Goal: Task Accomplishment & Management: Complete application form

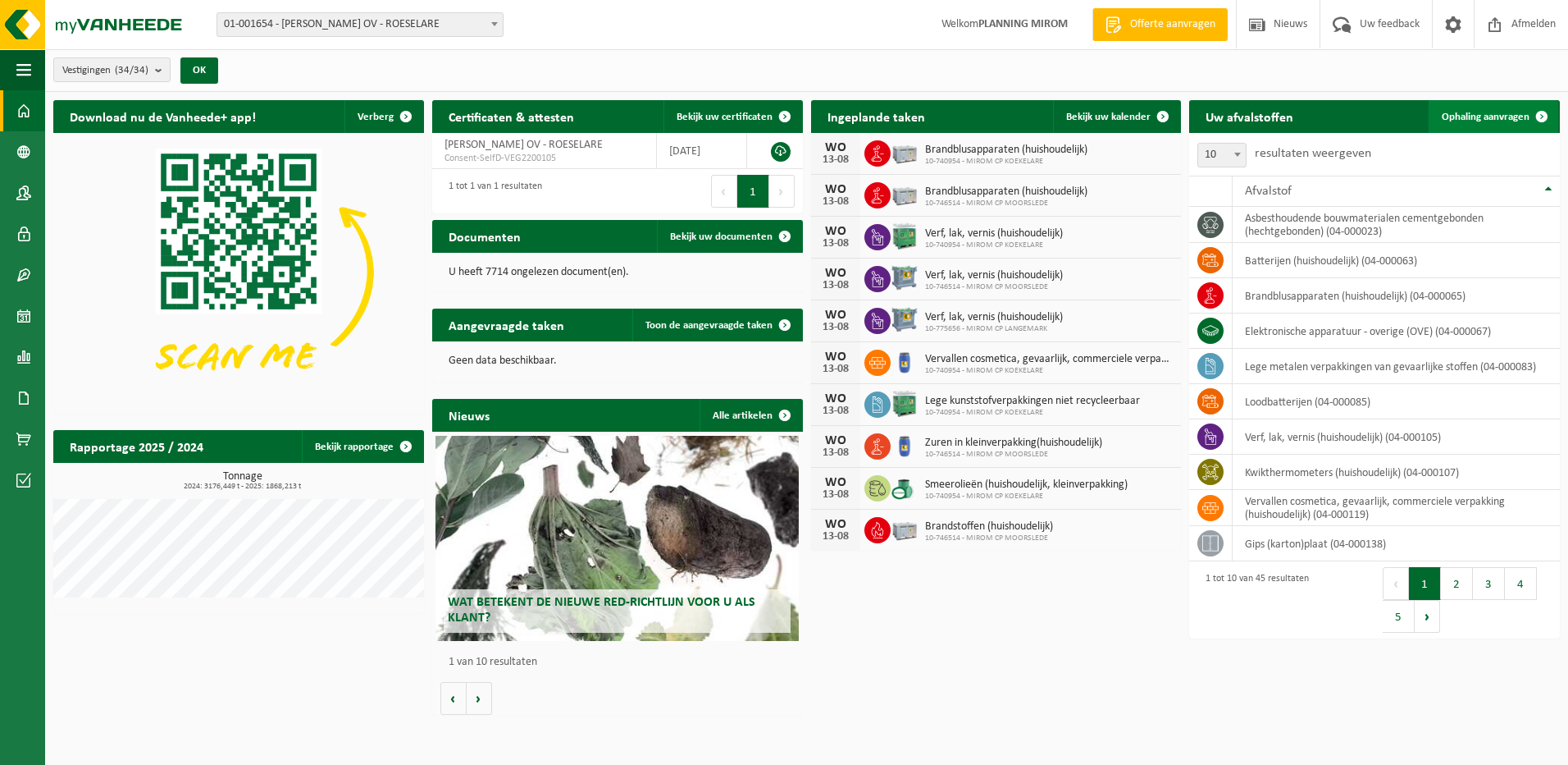
click at [1495, 115] on span "Ophaling aanvragen" at bounding box center [1486, 117] width 88 height 11
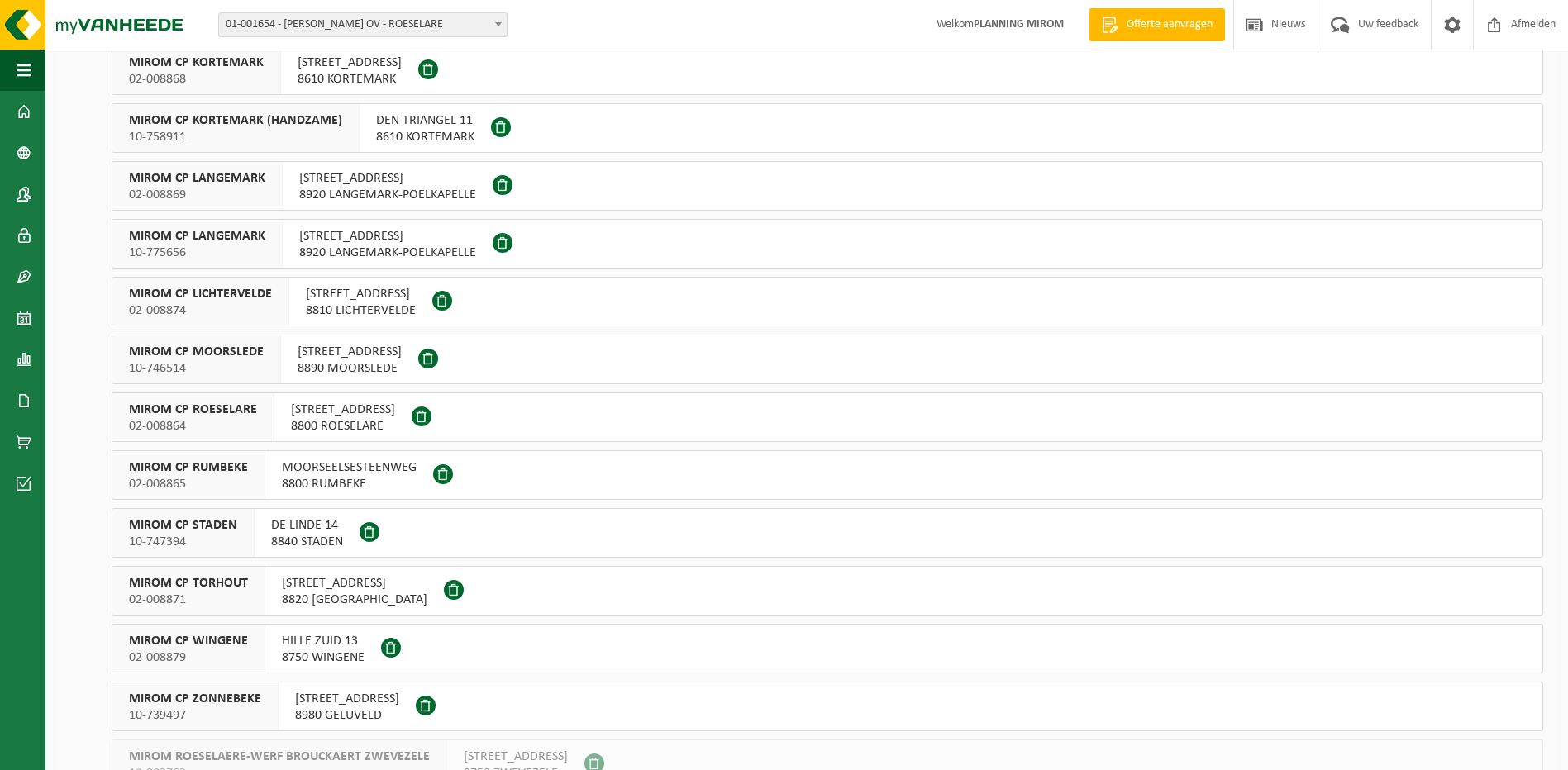
scroll to position [661, 0]
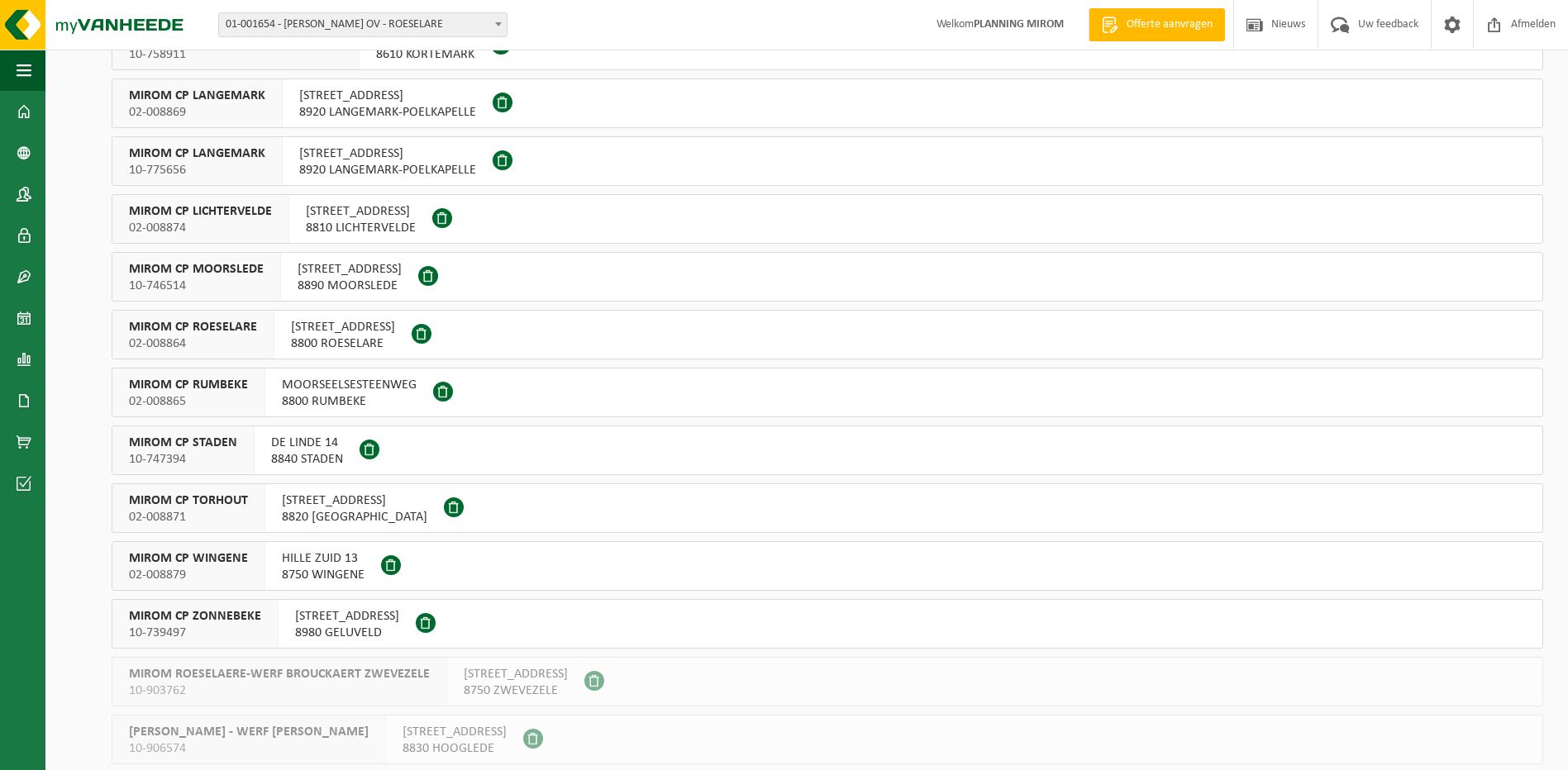
click at [331, 569] on span "8750 WINGENE" at bounding box center [323, 575] width 82 height 17
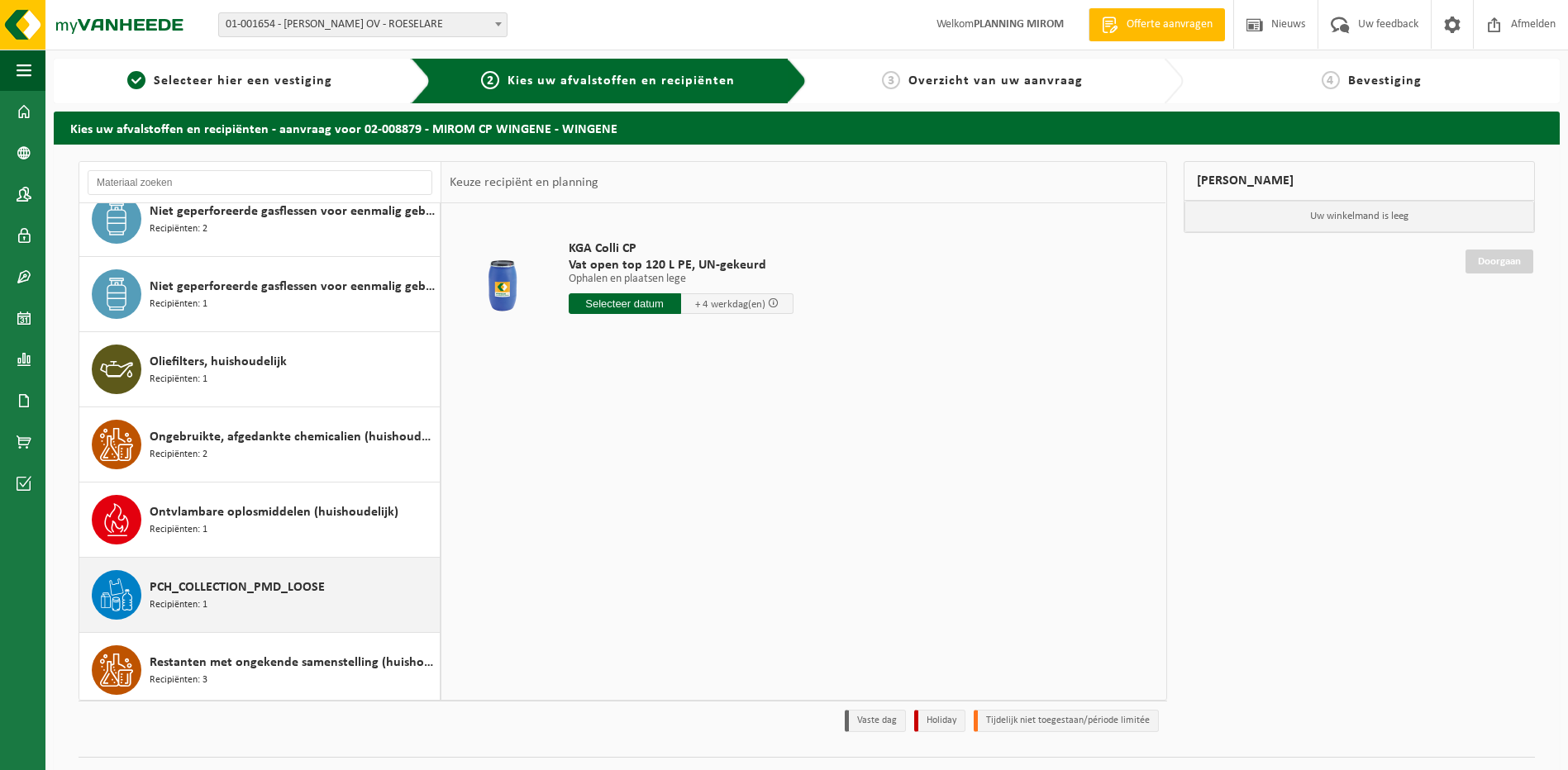
click at [252, 585] on span "PCH_COLLECTION_PMD_LOOSE" at bounding box center [236, 588] width 176 height 20
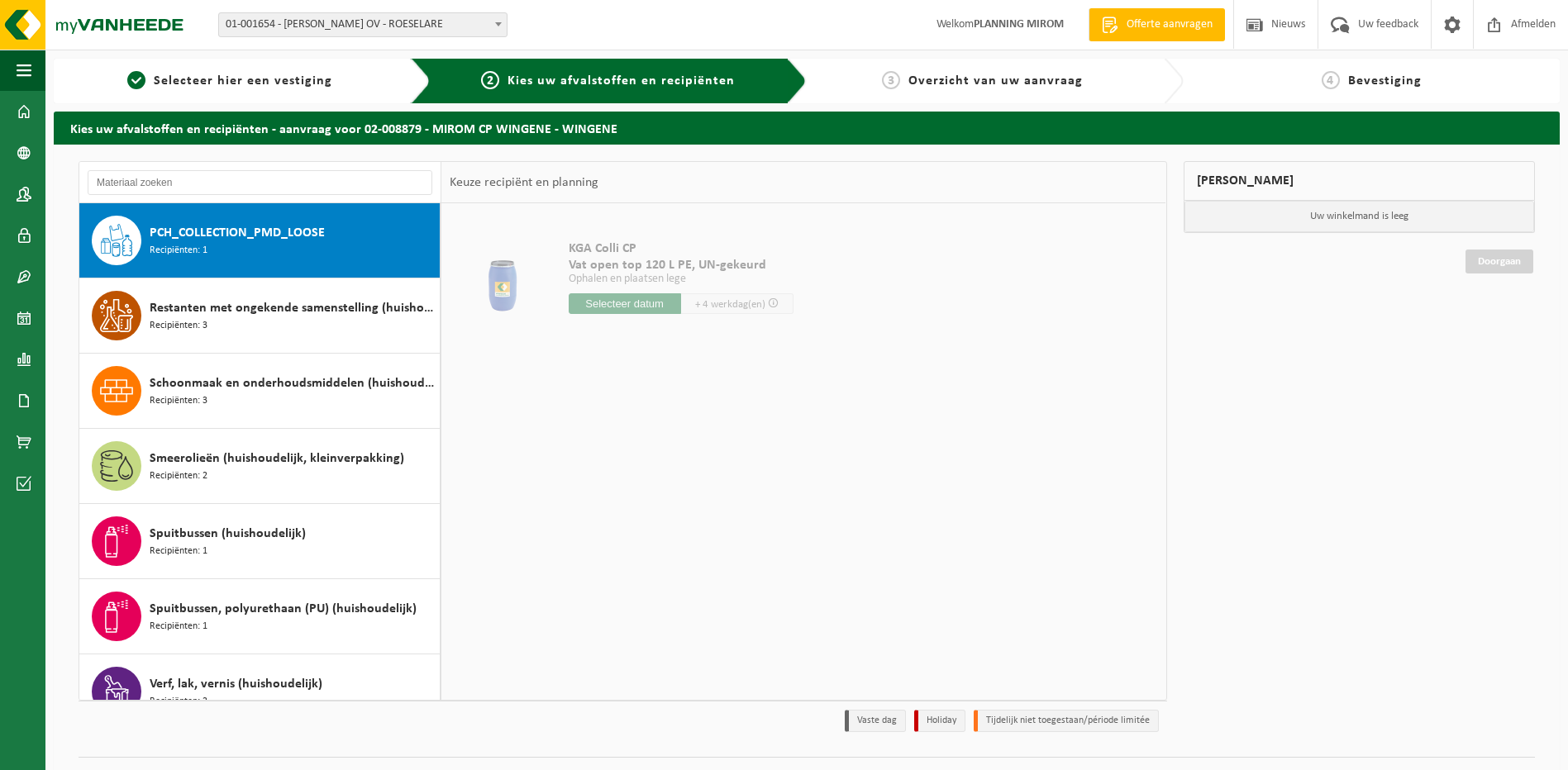
scroll to position [1428, 0]
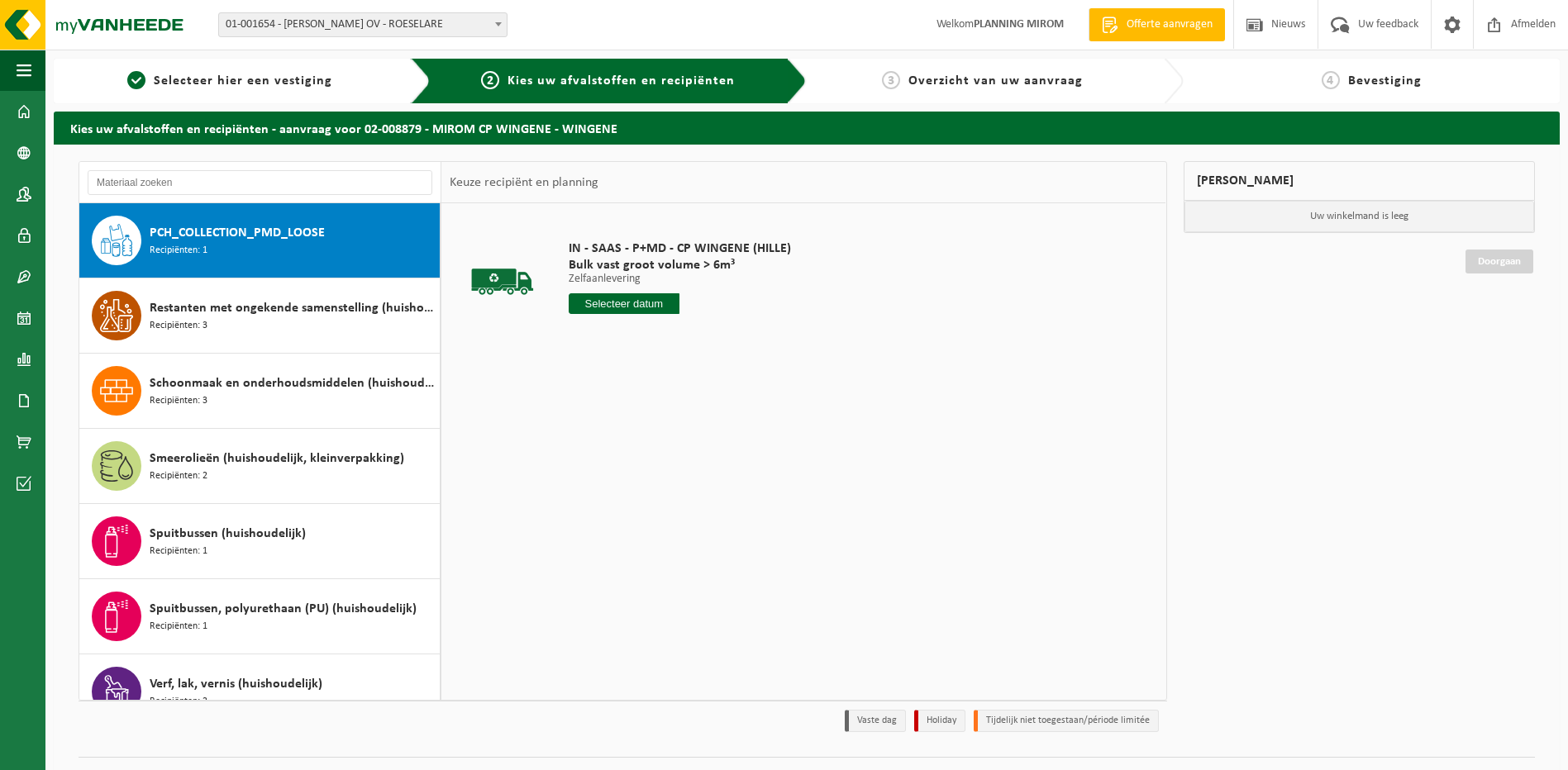
click at [636, 307] on input "text" at bounding box center [624, 303] width 112 height 21
click at [676, 455] on div "14" at bounding box center [670, 450] width 28 height 26
type input "Van 2025-08-14"
click at [638, 360] on button "In winkelmand" at bounding box center [615, 366] width 91 height 26
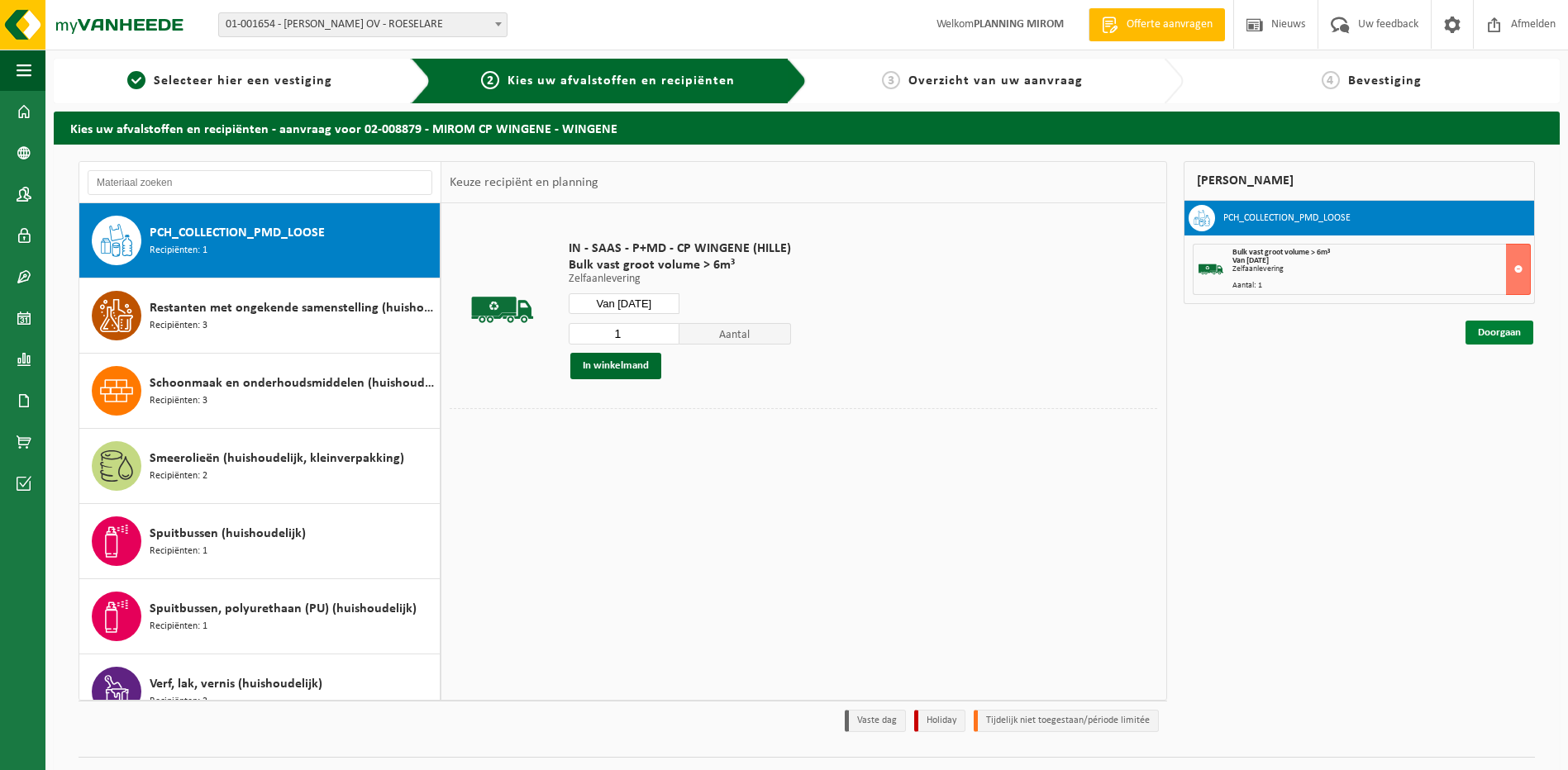
click at [1480, 337] on link "Doorgaan" at bounding box center [1498, 333] width 68 height 24
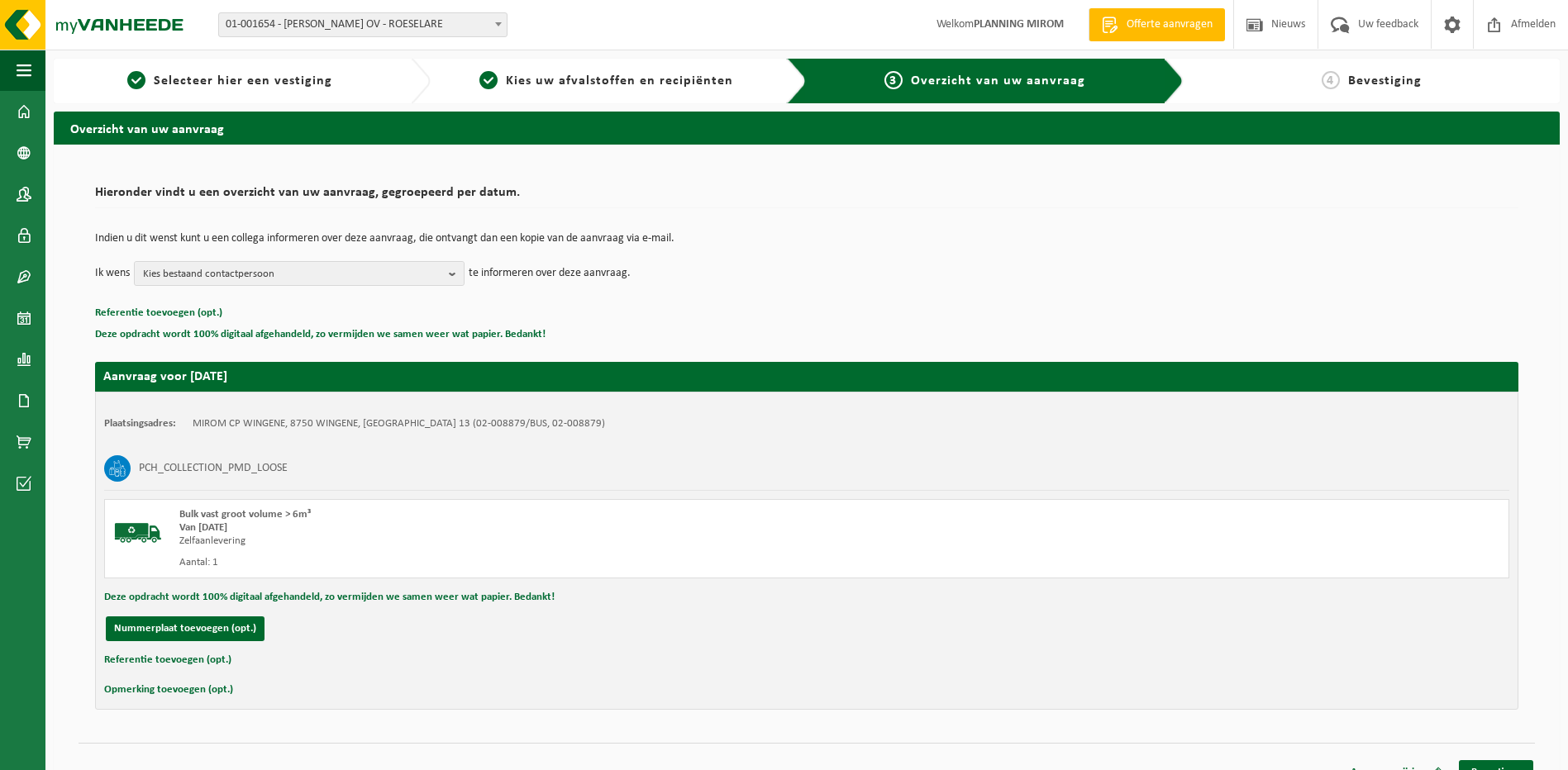
click at [1500, 759] on div "Aanvraag wijzigen Bevestigen" at bounding box center [807, 751] width 1456 height 18
click at [1502, 765] on link "Bevestigen" at bounding box center [1496, 772] width 75 height 24
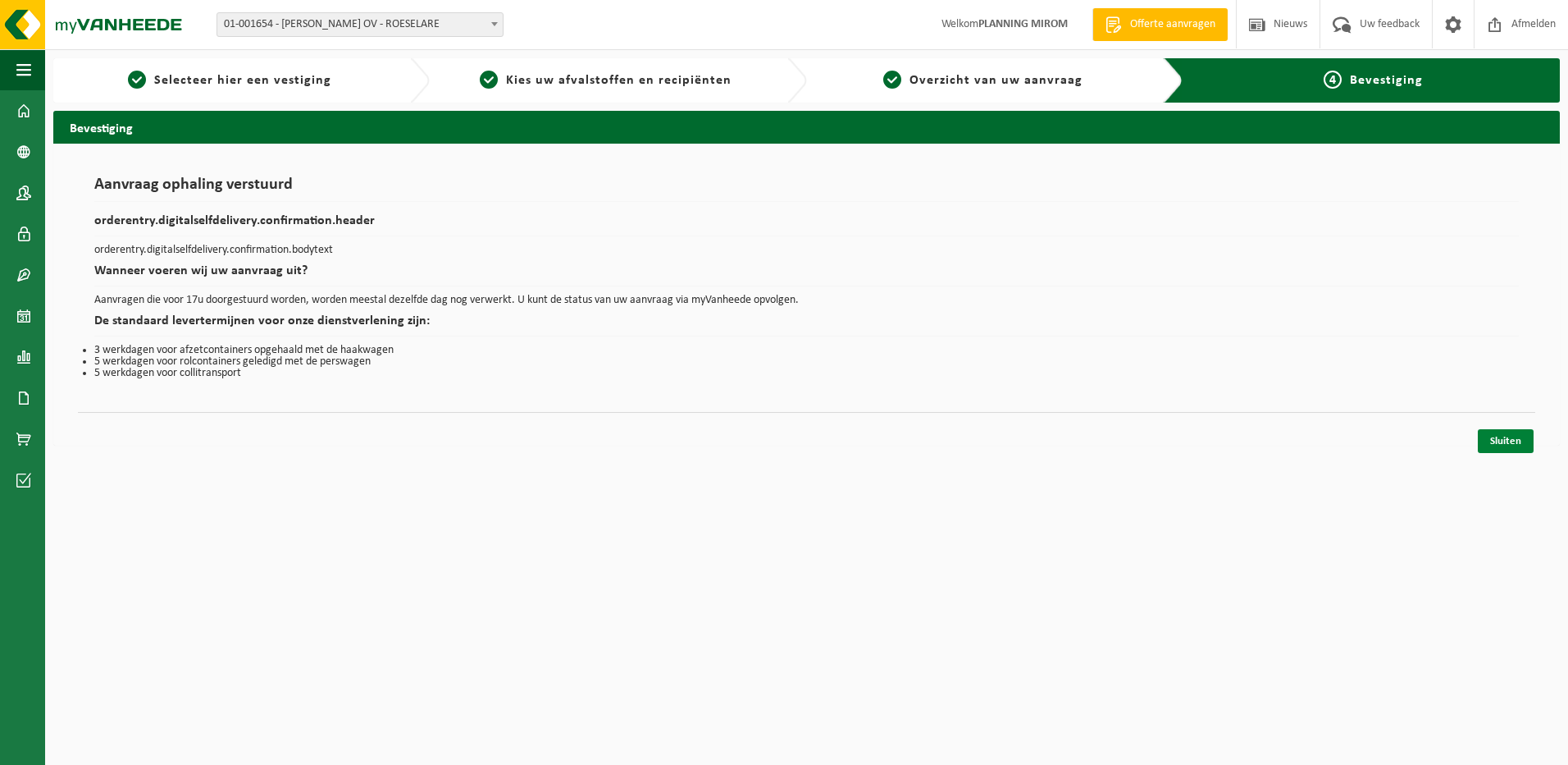
click at [1508, 435] on link "Sluiten" at bounding box center [1506, 440] width 56 height 23
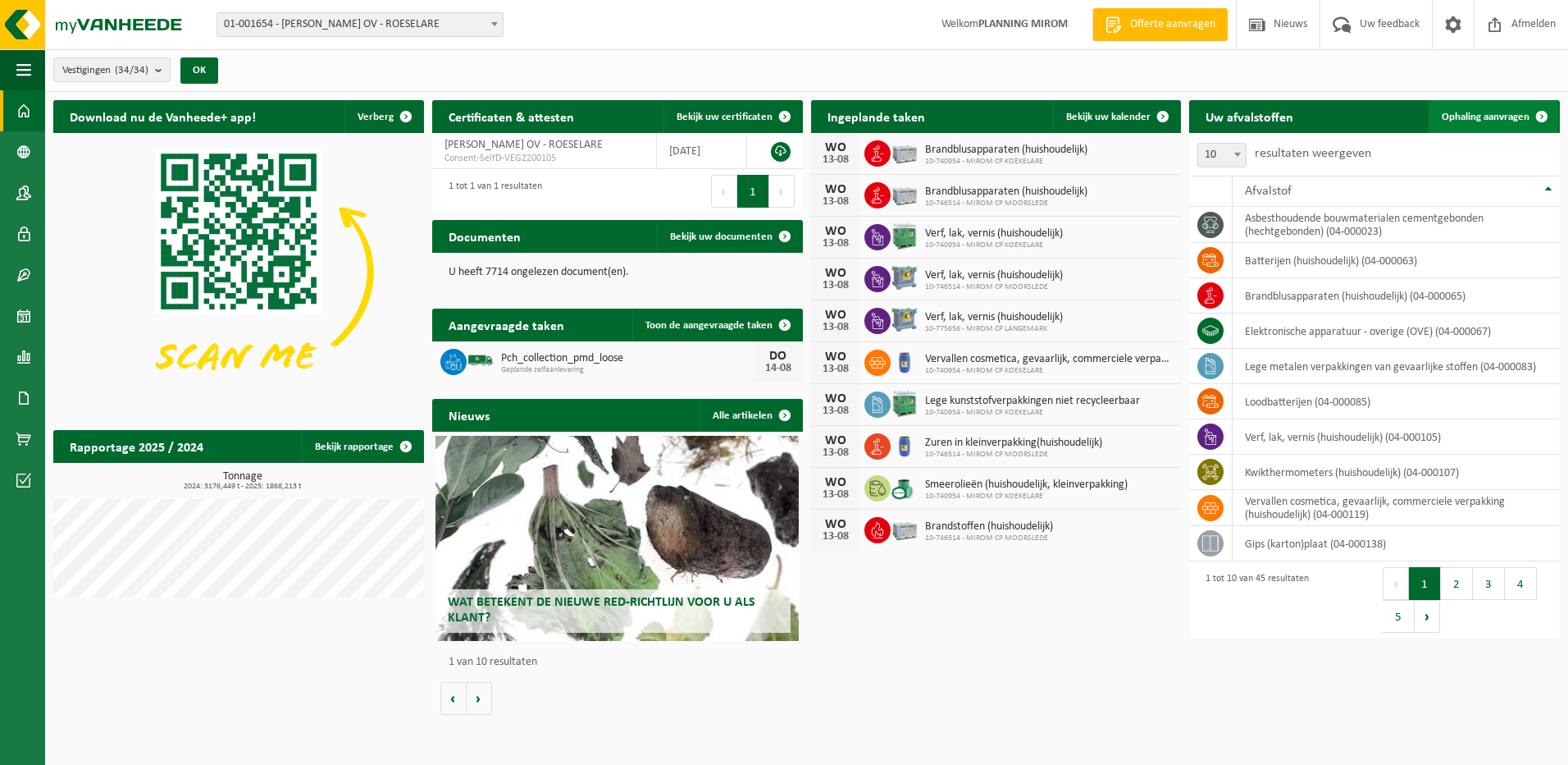
click at [1474, 115] on span "Ophaling aanvragen" at bounding box center [1486, 117] width 88 height 11
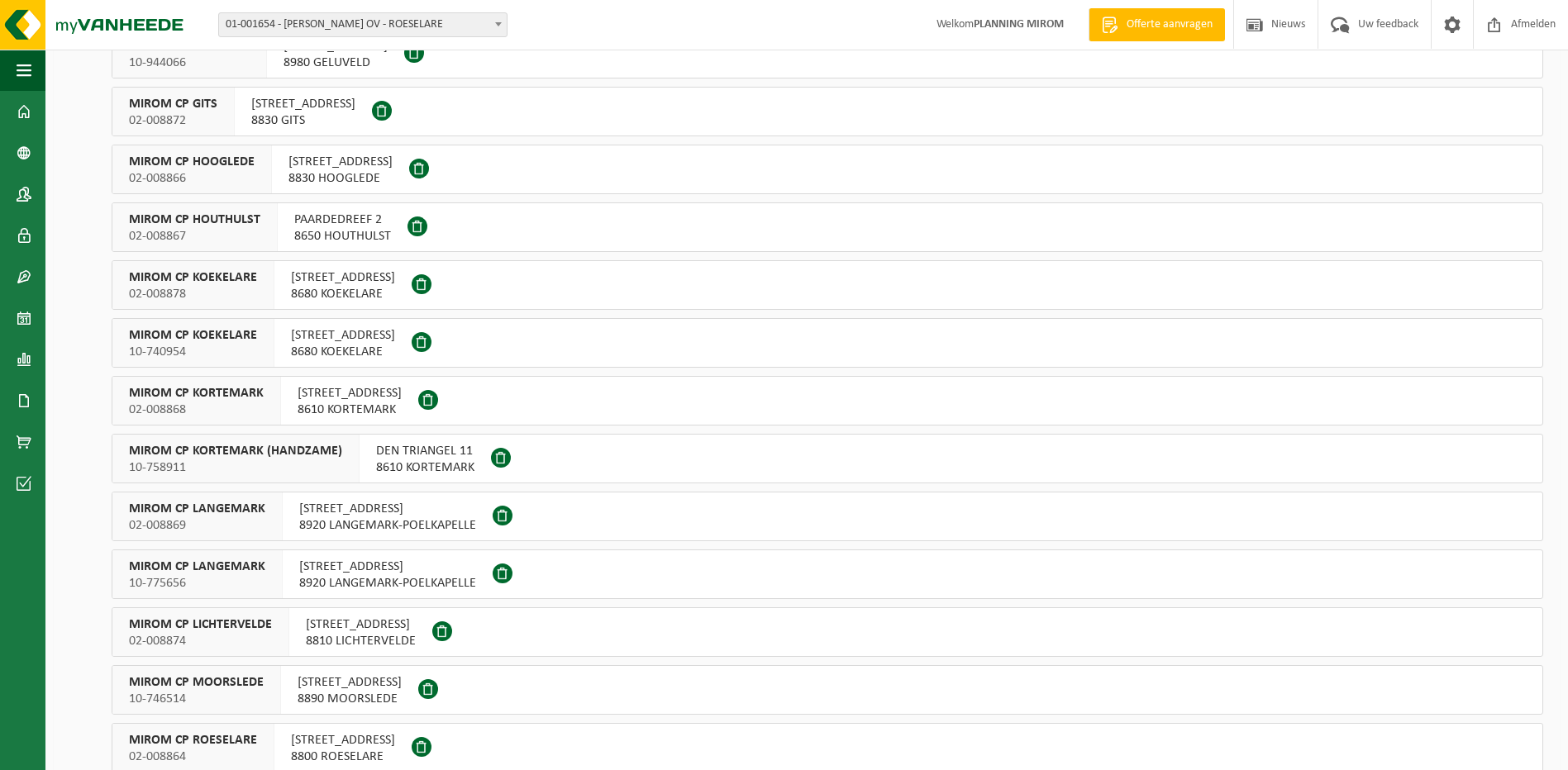
scroll to position [413, 0]
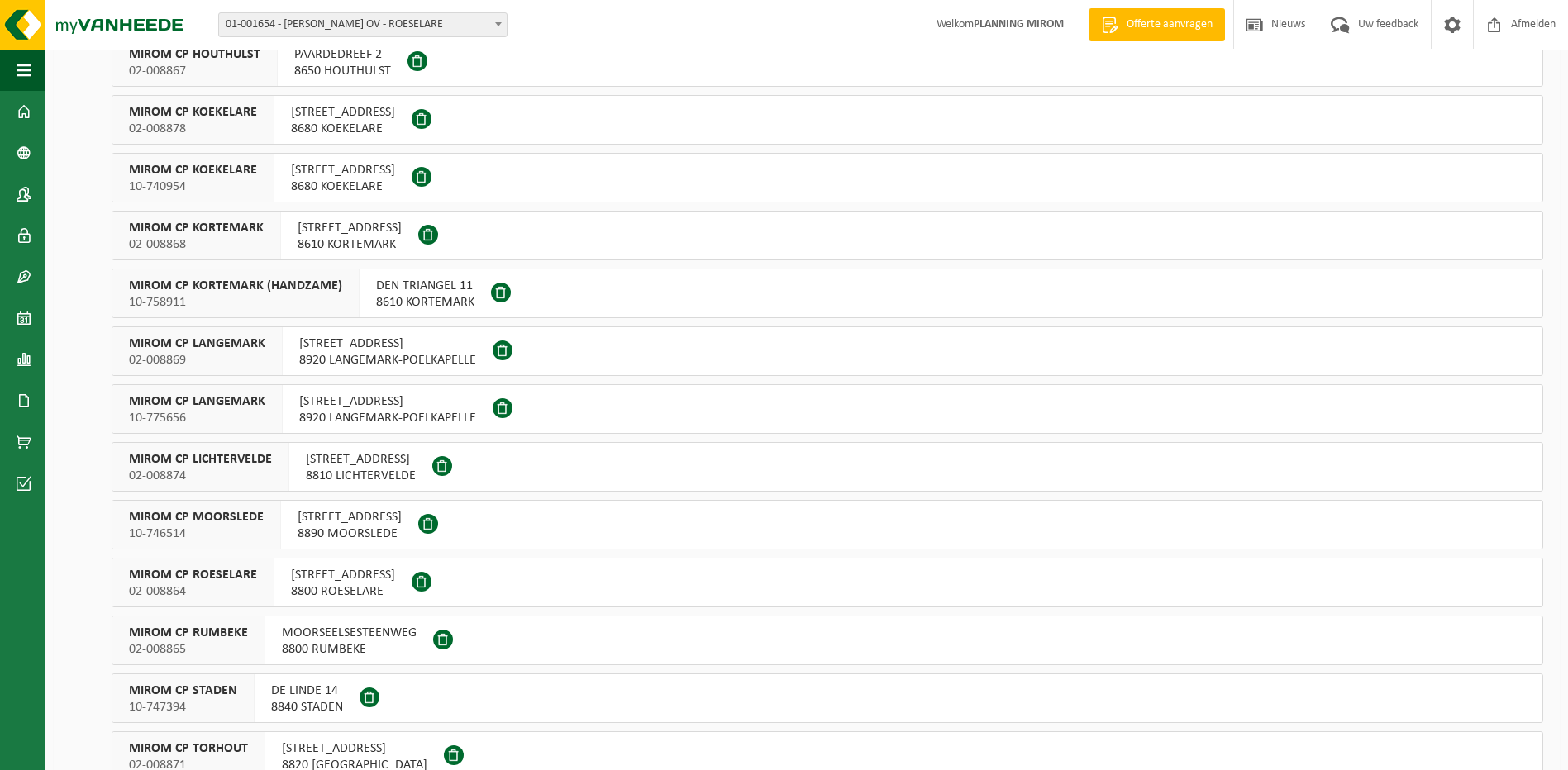
click at [333, 637] on span "MOORSEELSESTEENWEG" at bounding box center [348, 633] width 134 height 17
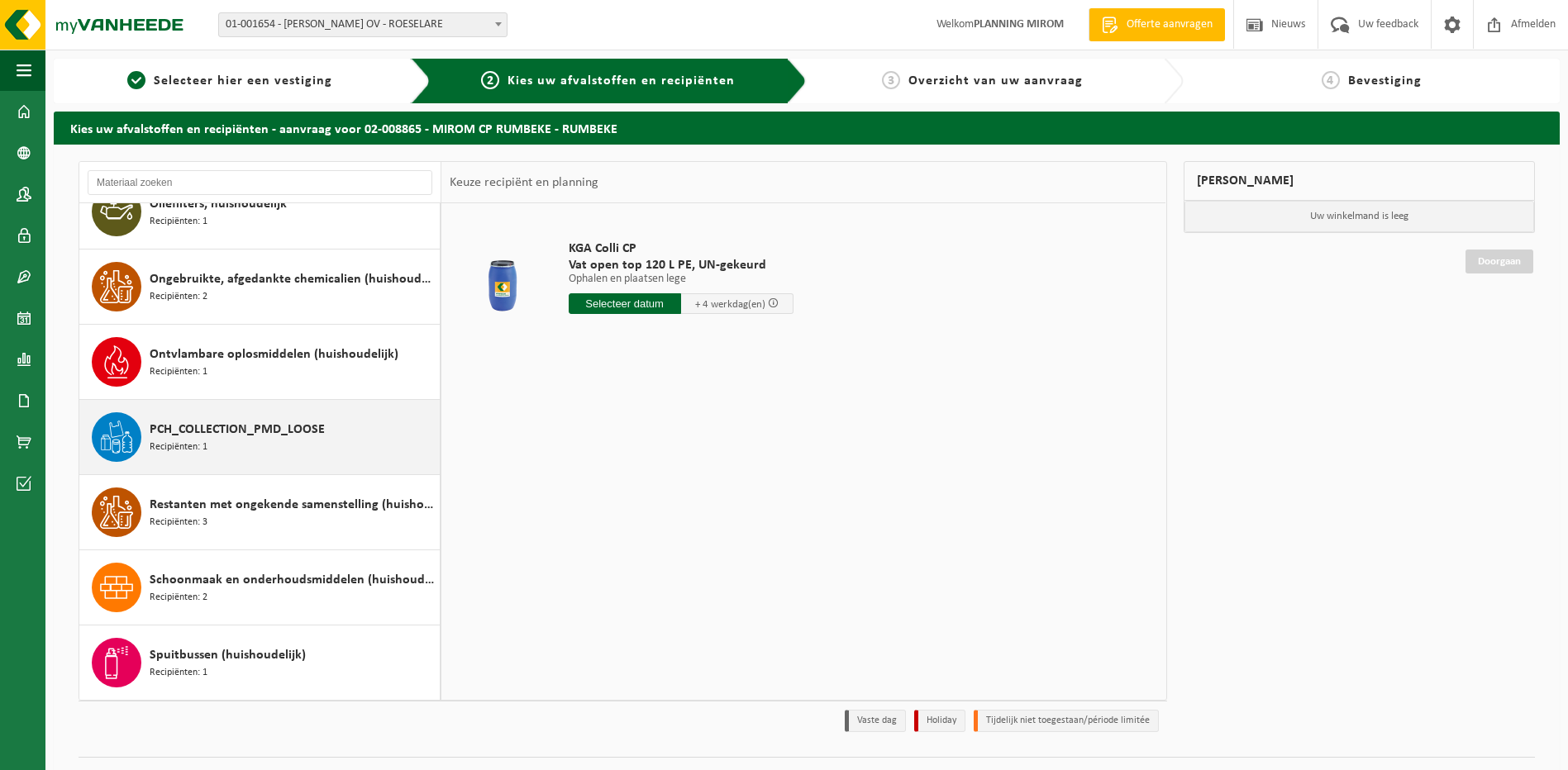
click at [202, 435] on span "PCH_COLLECTION_PMD_LOOSE" at bounding box center [236, 430] width 176 height 20
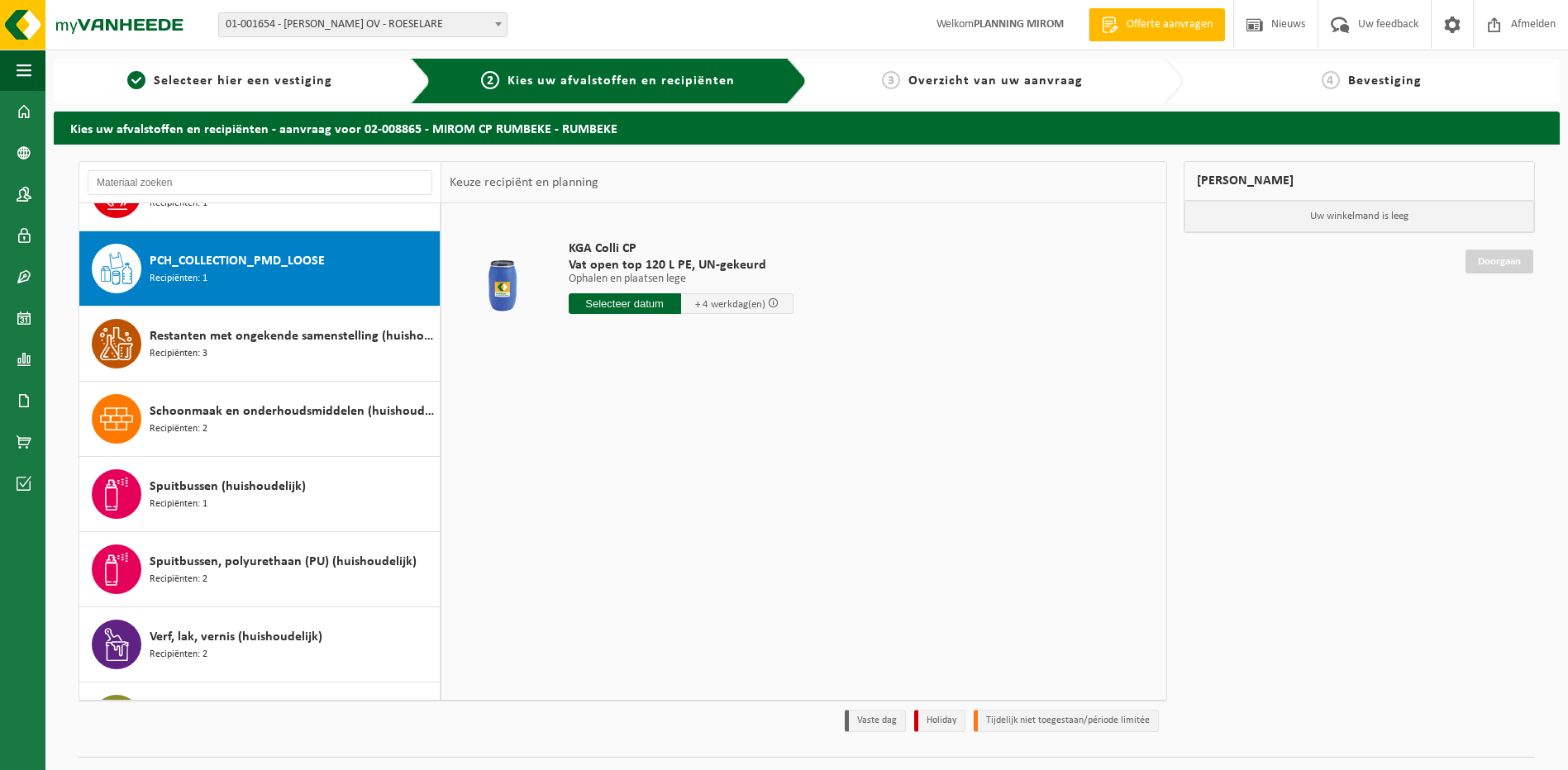
scroll to position [1354, 0]
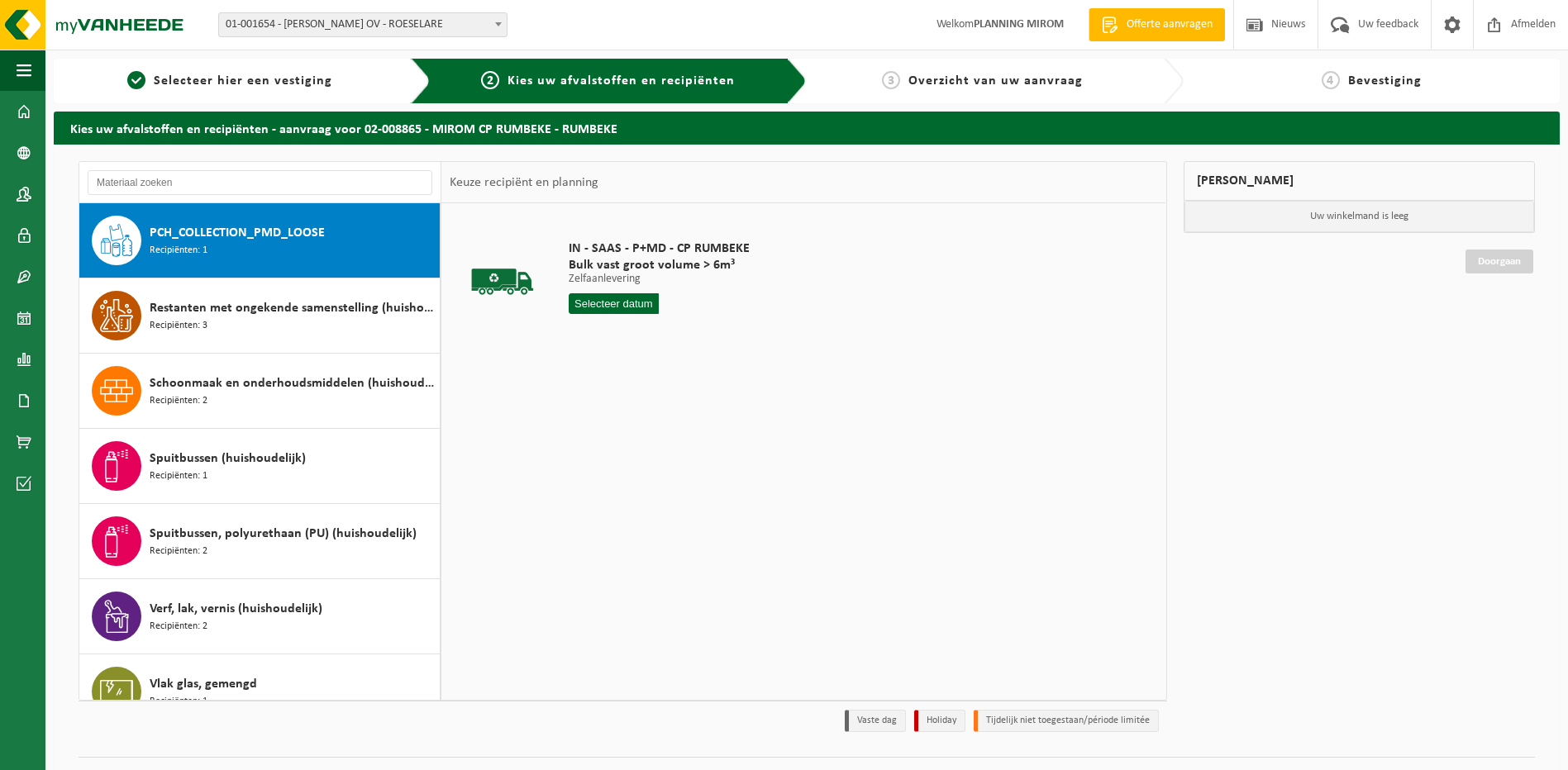
click at [586, 299] on input "text" at bounding box center [613, 303] width 91 height 21
click at [662, 446] on div "14" at bounding box center [670, 450] width 28 height 26
type input "Van 2025-08-14"
click at [618, 373] on button "In winkelmand" at bounding box center [615, 366] width 91 height 26
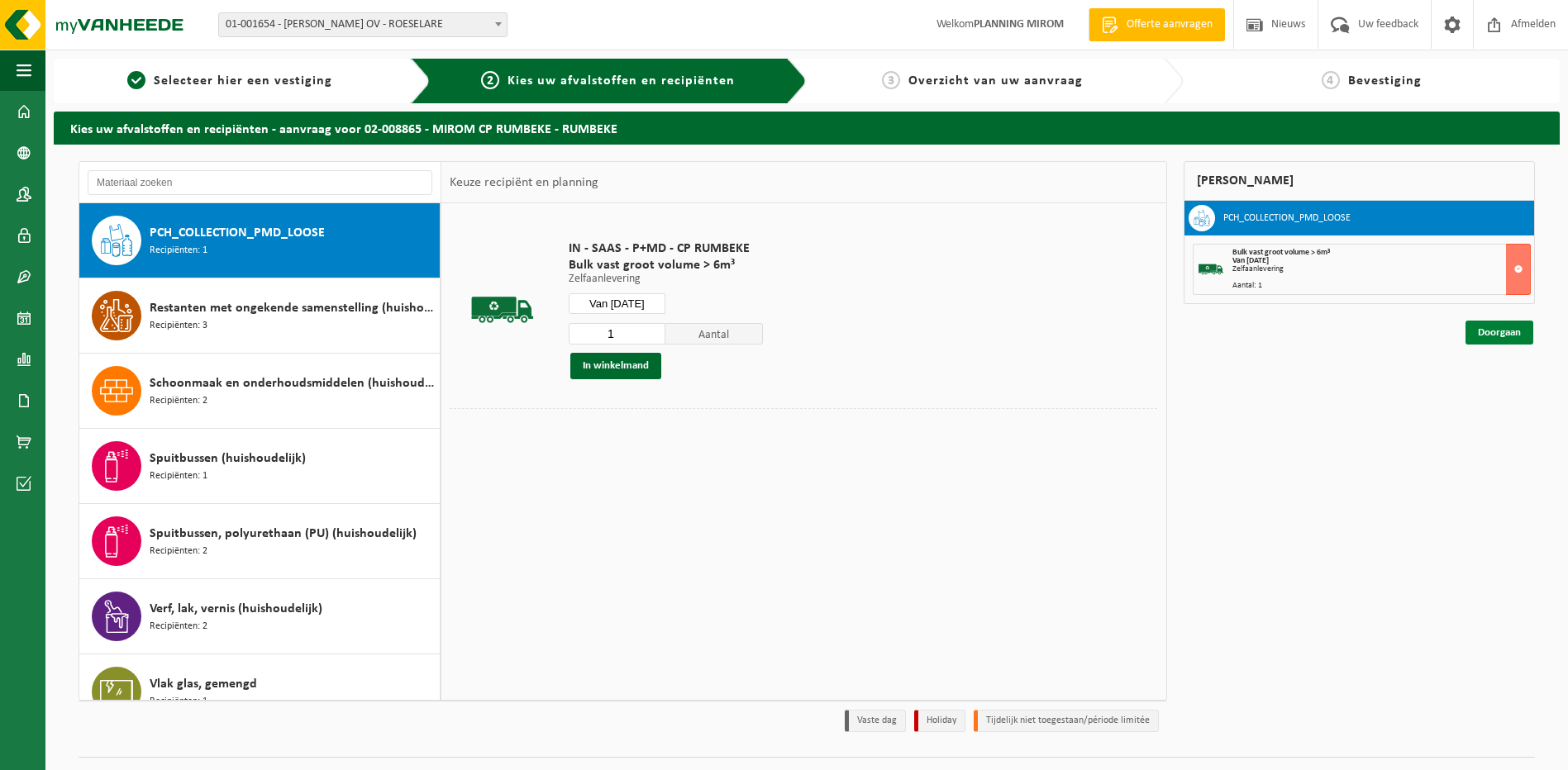
click at [1491, 328] on link "Doorgaan" at bounding box center [1498, 333] width 68 height 24
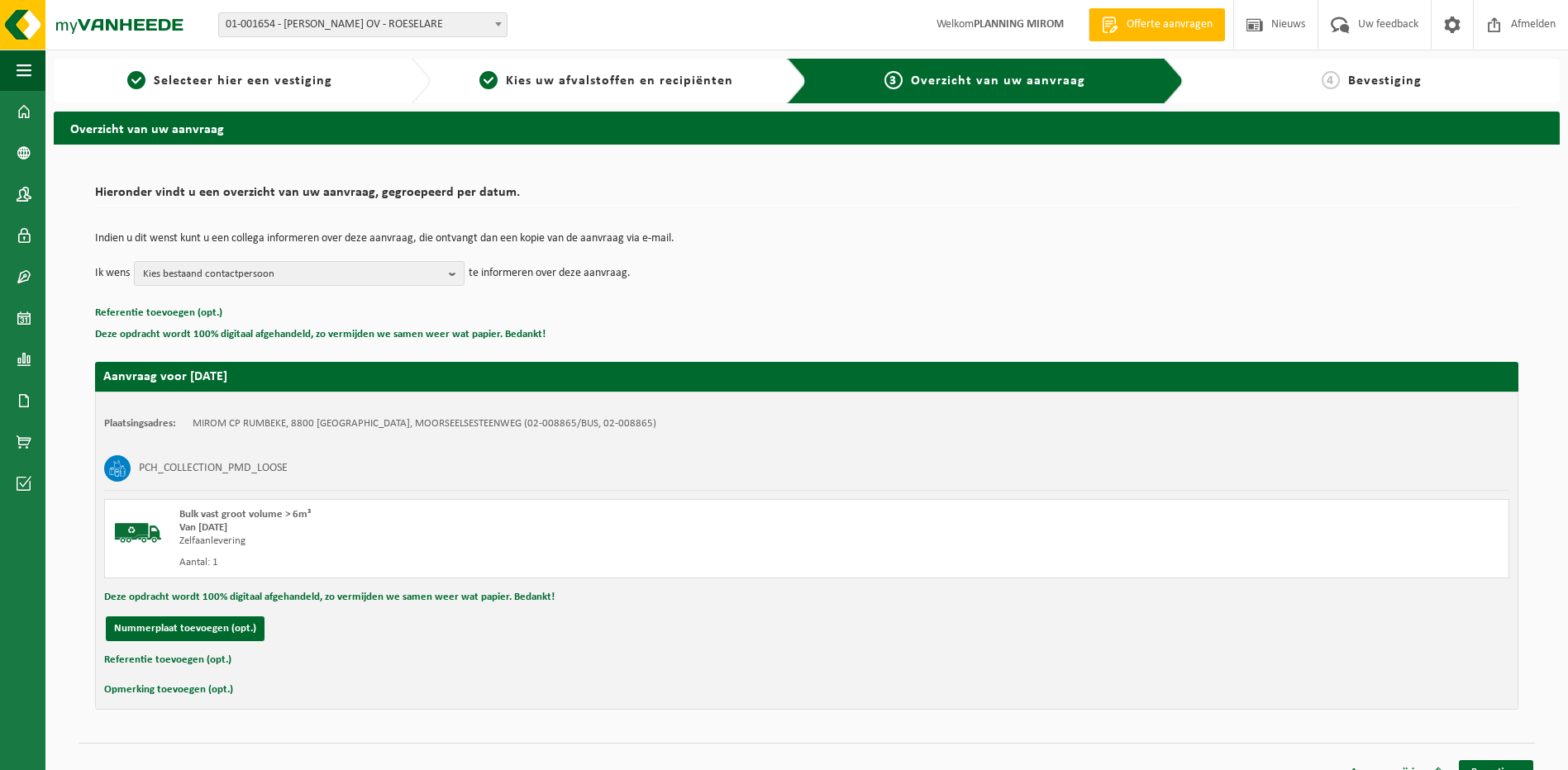
scroll to position [24, 0]
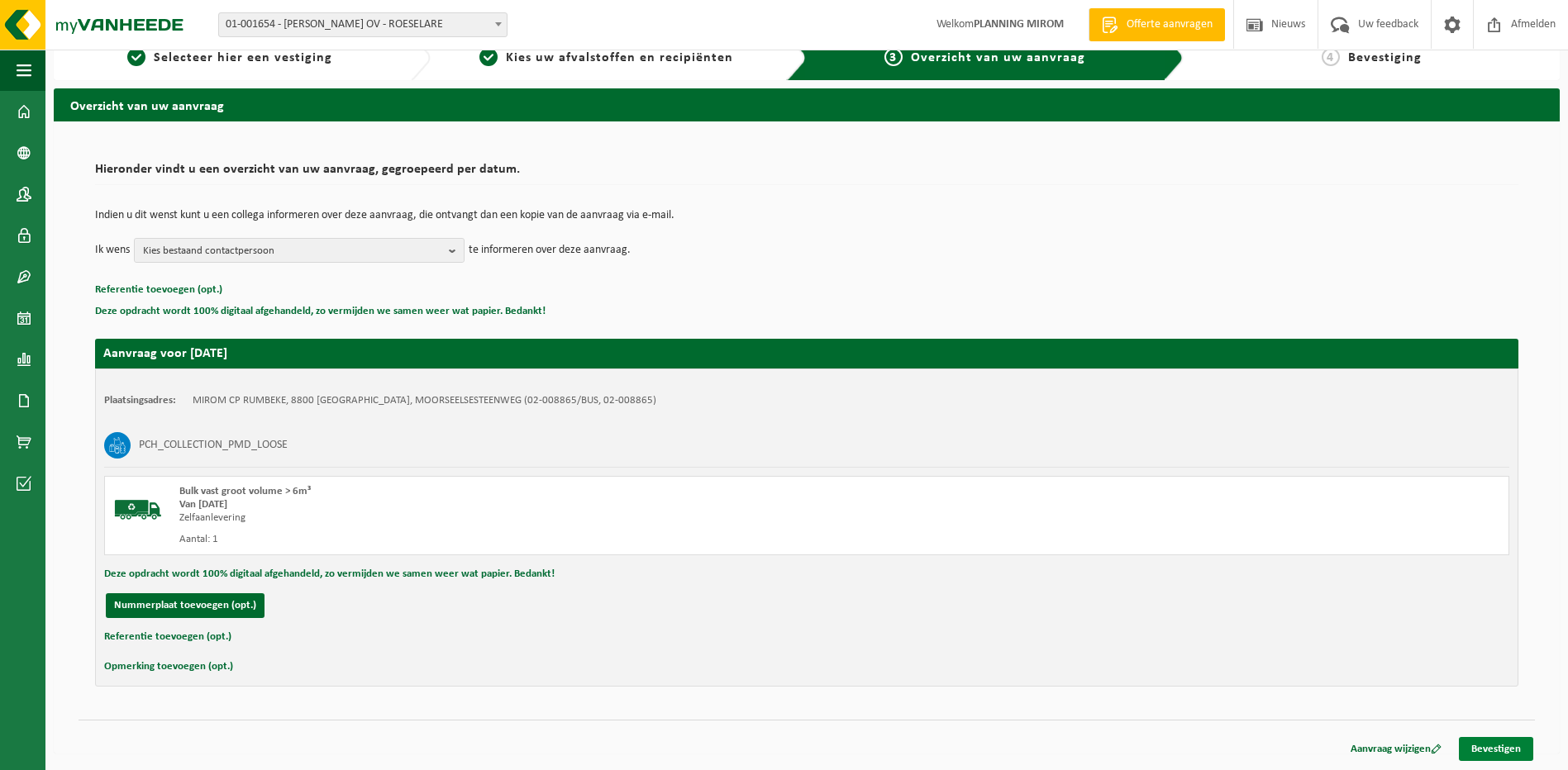
click at [1480, 749] on link "Bevestigen" at bounding box center [1496, 748] width 75 height 24
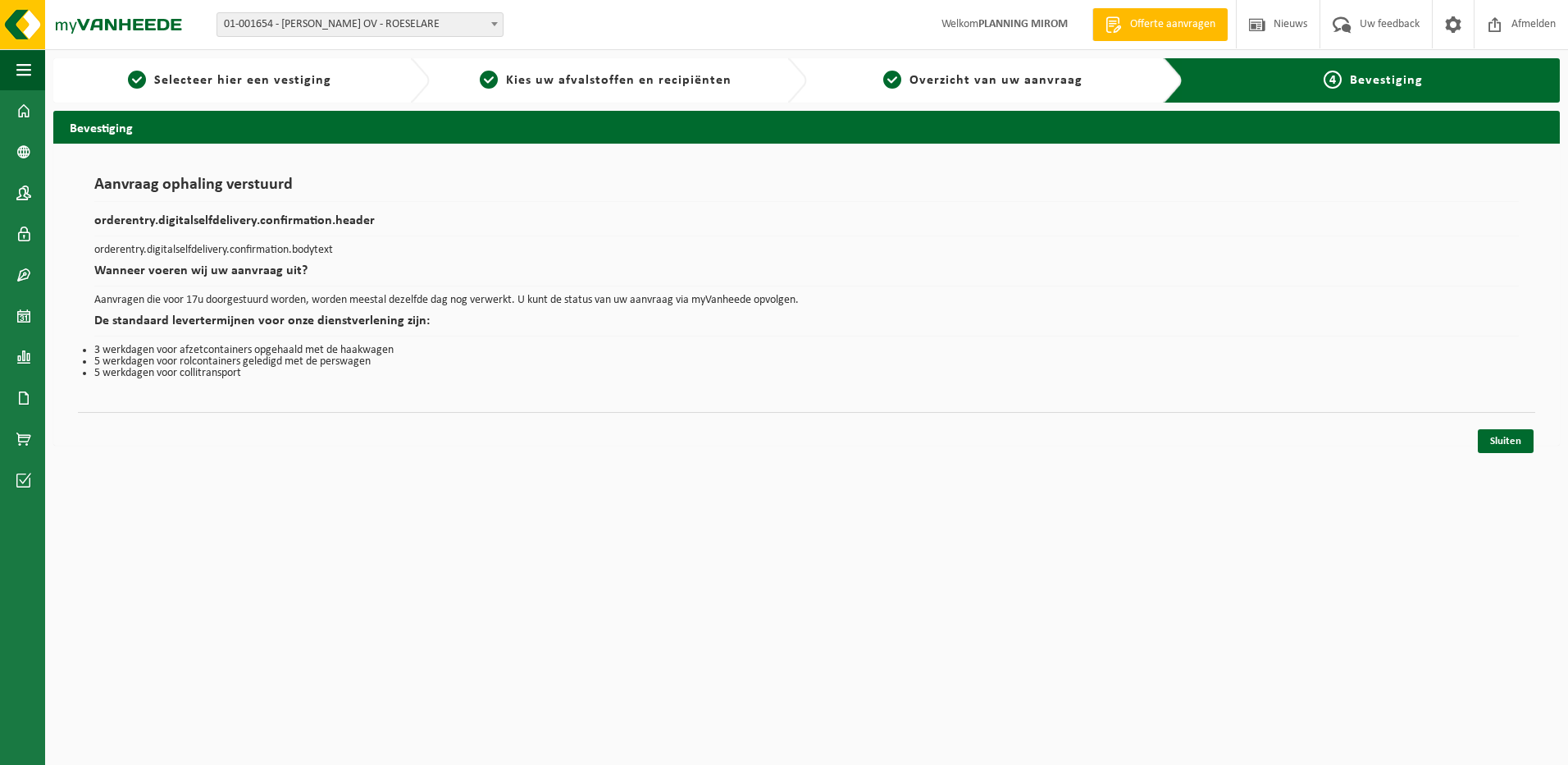
click at [1512, 471] on html "Vestiging: 01-001654 - [PERSON_NAME] OV - [GEOGRAPHIC_DATA] 10-944066 - MIROM C…" at bounding box center [784, 382] width 1568 height 765
click at [1509, 444] on link "Sluiten" at bounding box center [1506, 440] width 56 height 23
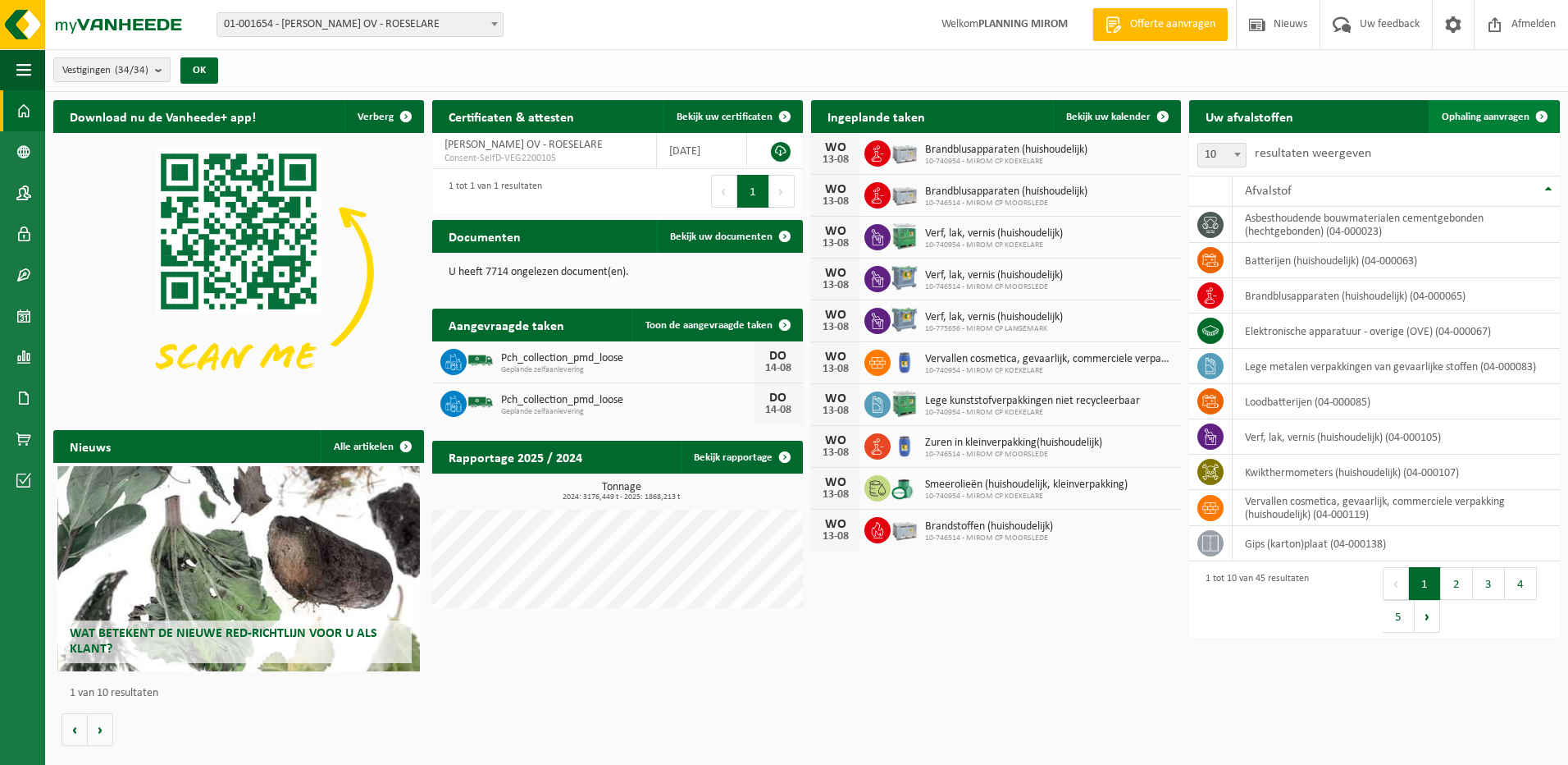
click at [1495, 120] on span "Ophaling aanvragen" at bounding box center [1486, 117] width 88 height 11
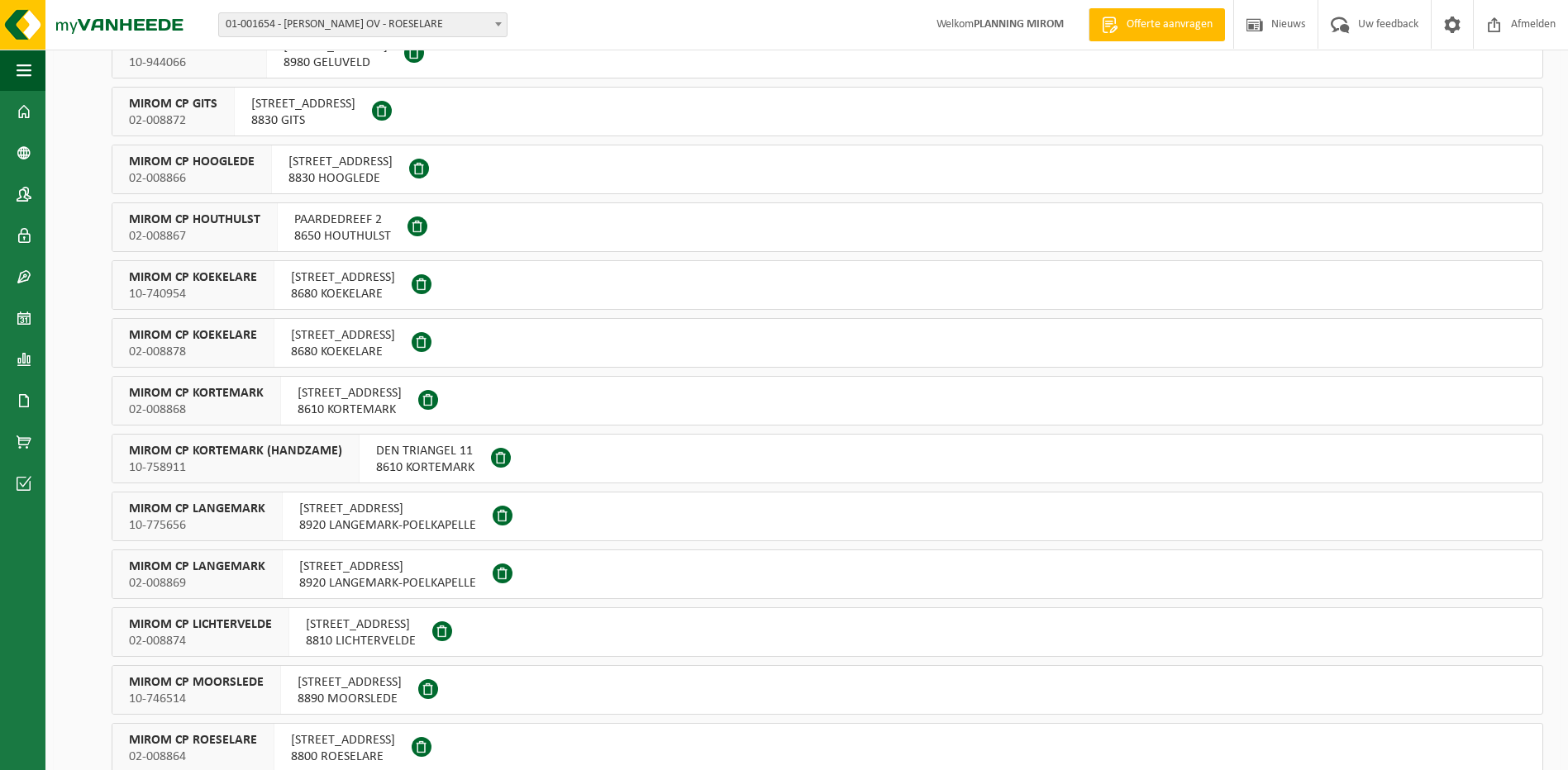
scroll to position [331, 0]
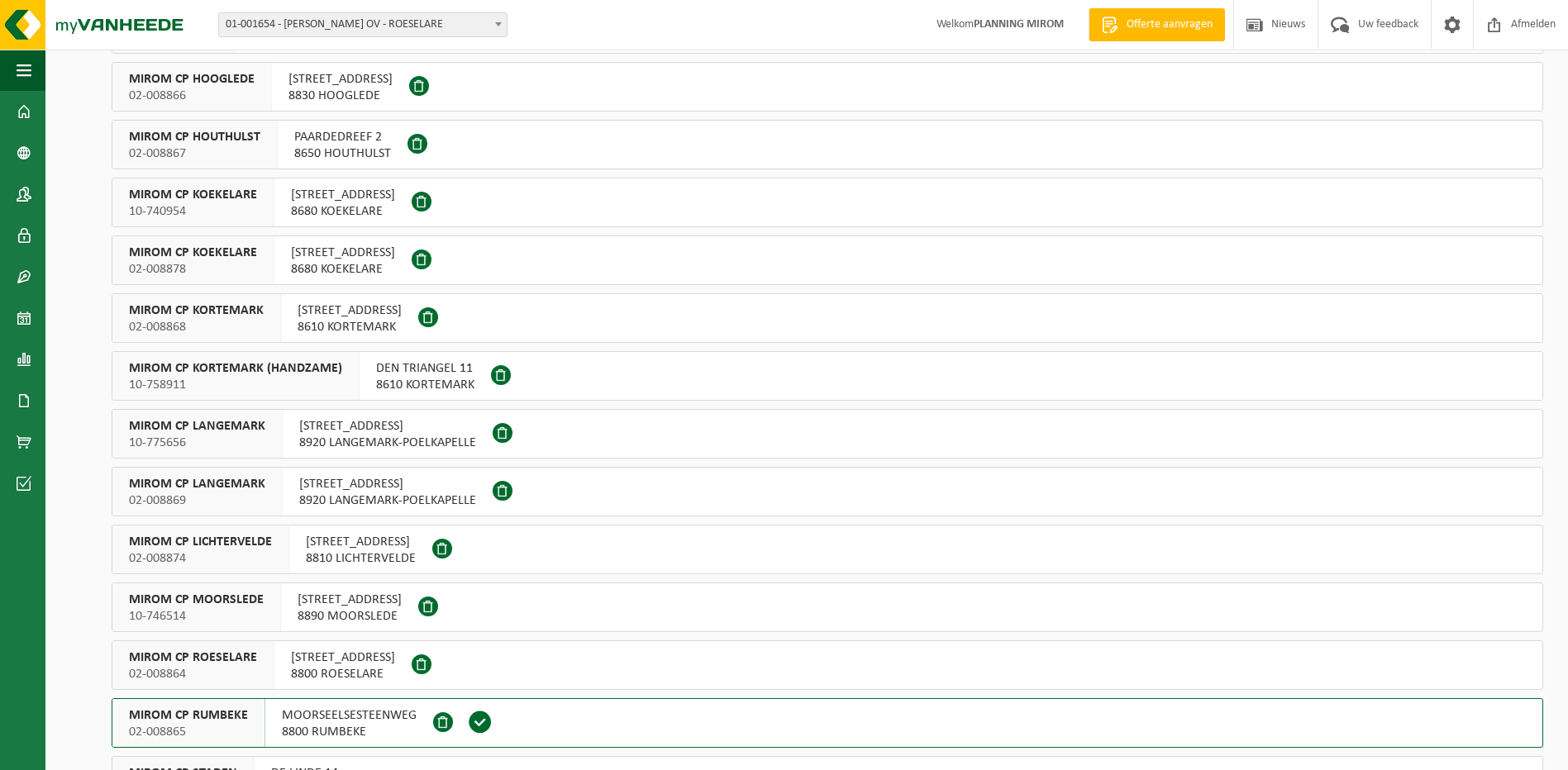
click at [325, 667] on span "8800 ROESELARE" at bounding box center [342, 674] width 104 height 17
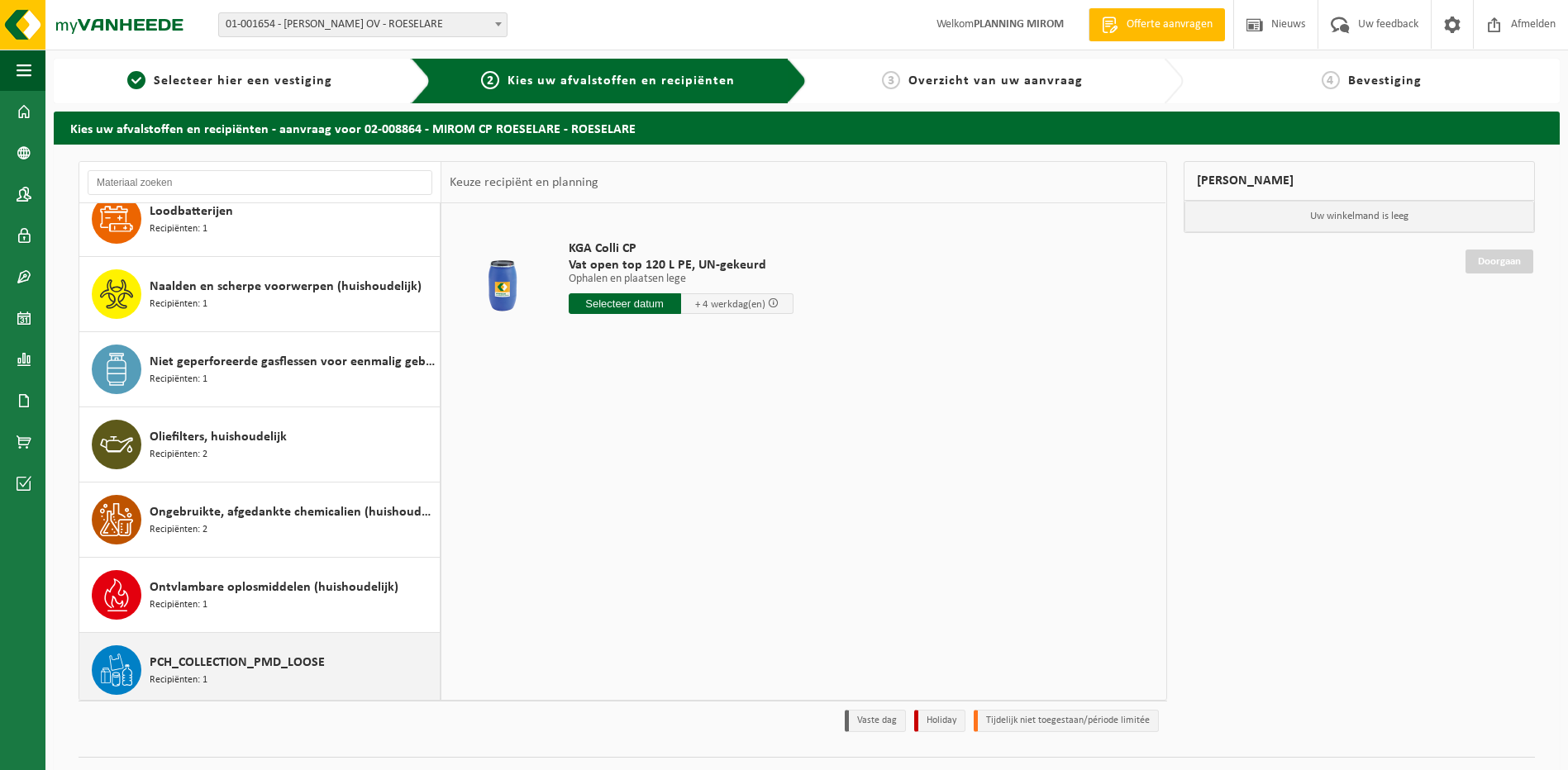
click at [258, 664] on span "PCH_COLLECTION_PMD_LOOSE" at bounding box center [236, 662] width 176 height 20
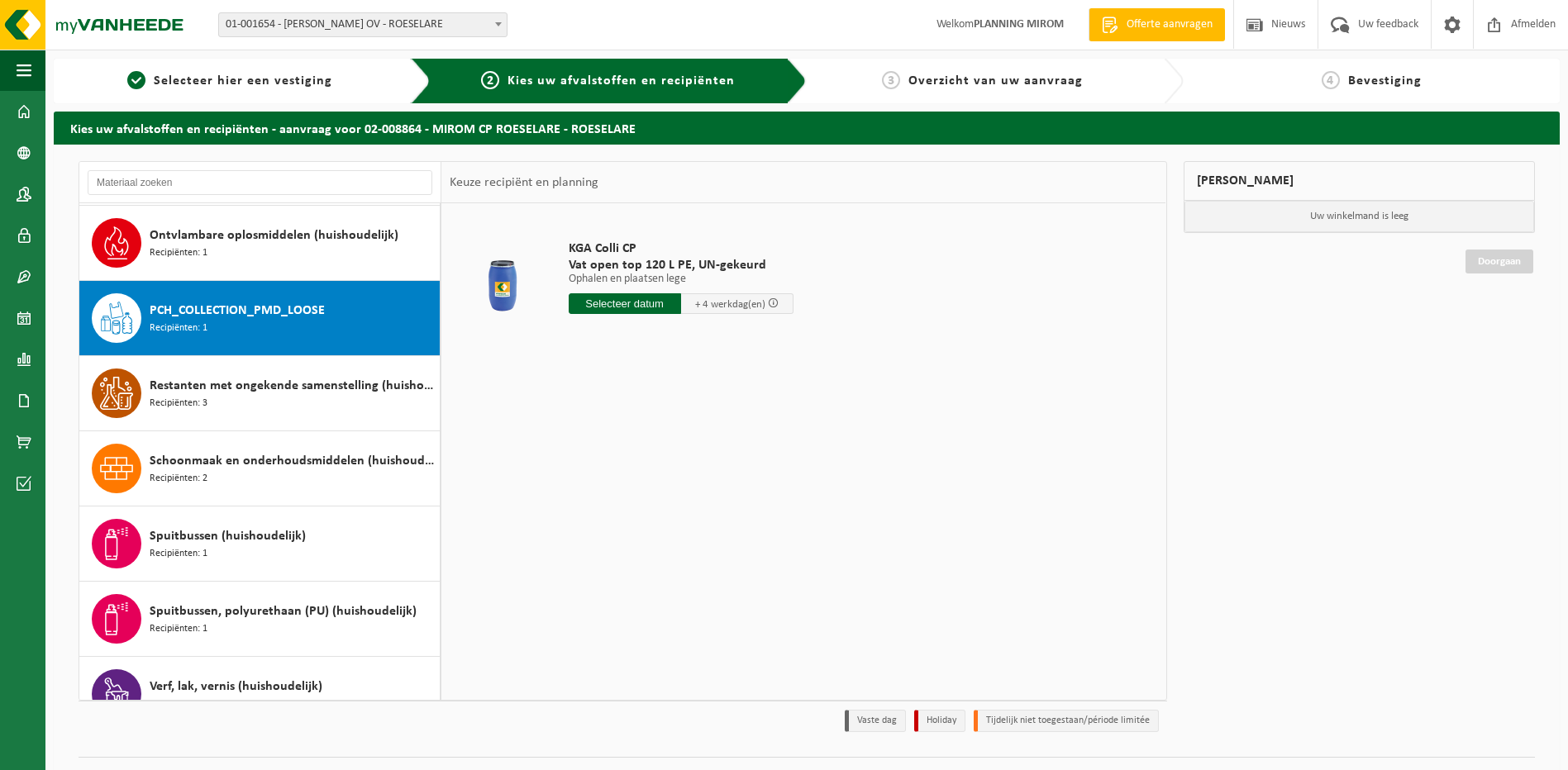
scroll to position [1504, 0]
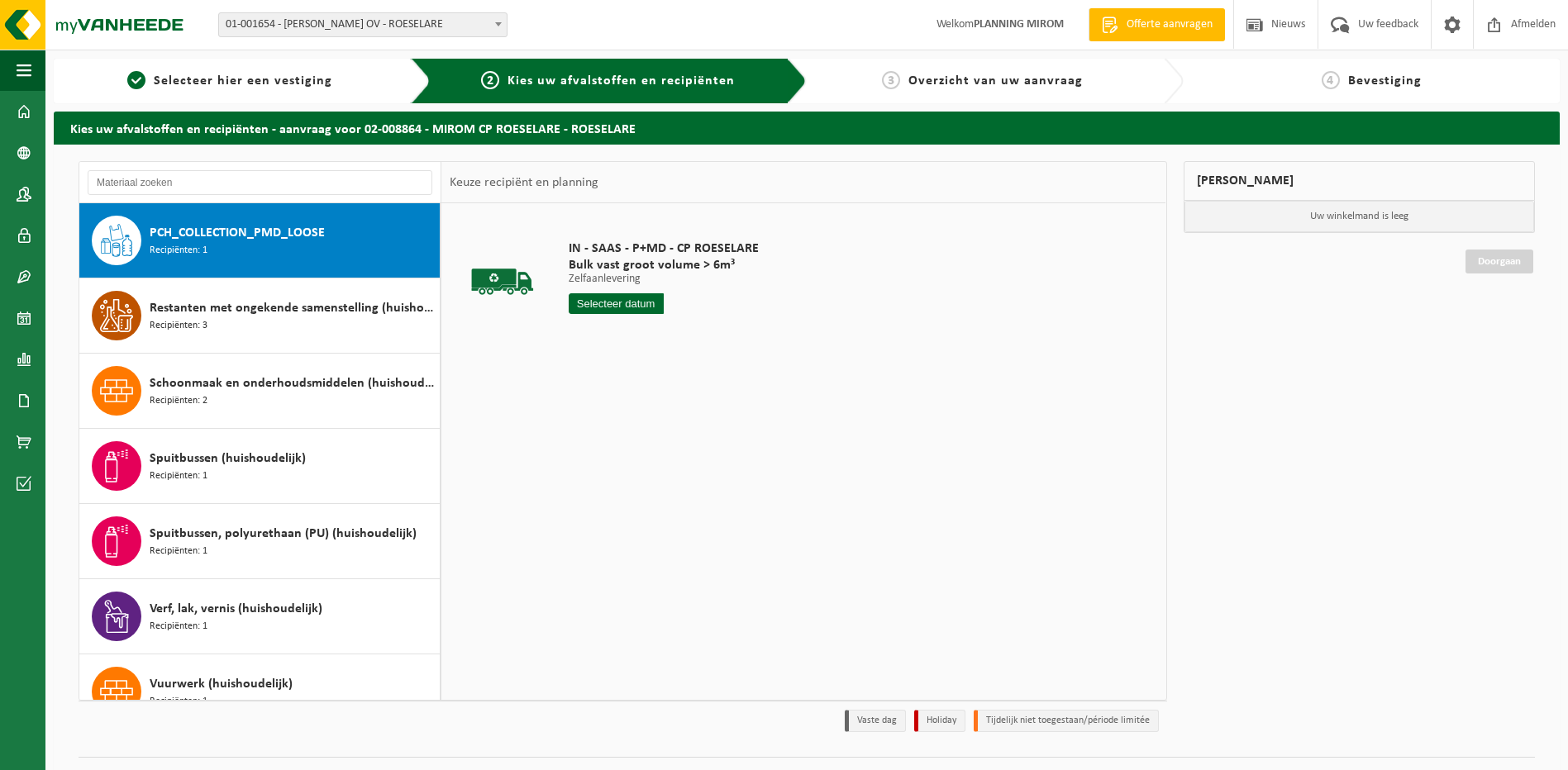
click at [643, 306] on input "text" at bounding box center [615, 303] width 95 height 21
click at [659, 448] on div "14" at bounding box center [670, 450] width 28 height 26
type input "Van [DATE]"
click at [621, 353] on button "In winkelmand" at bounding box center [615, 366] width 91 height 26
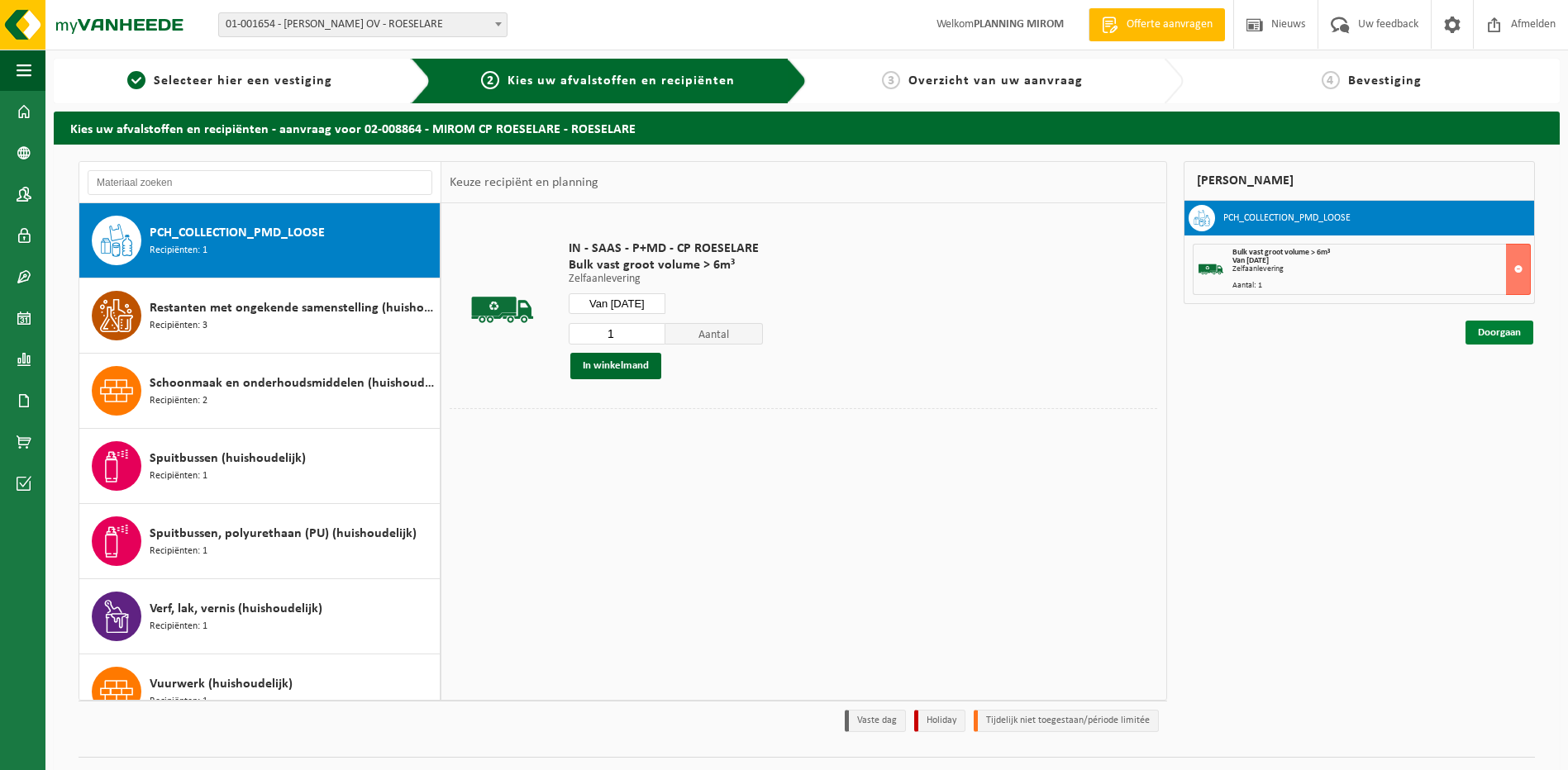
click at [1490, 329] on link "Doorgaan" at bounding box center [1498, 333] width 68 height 24
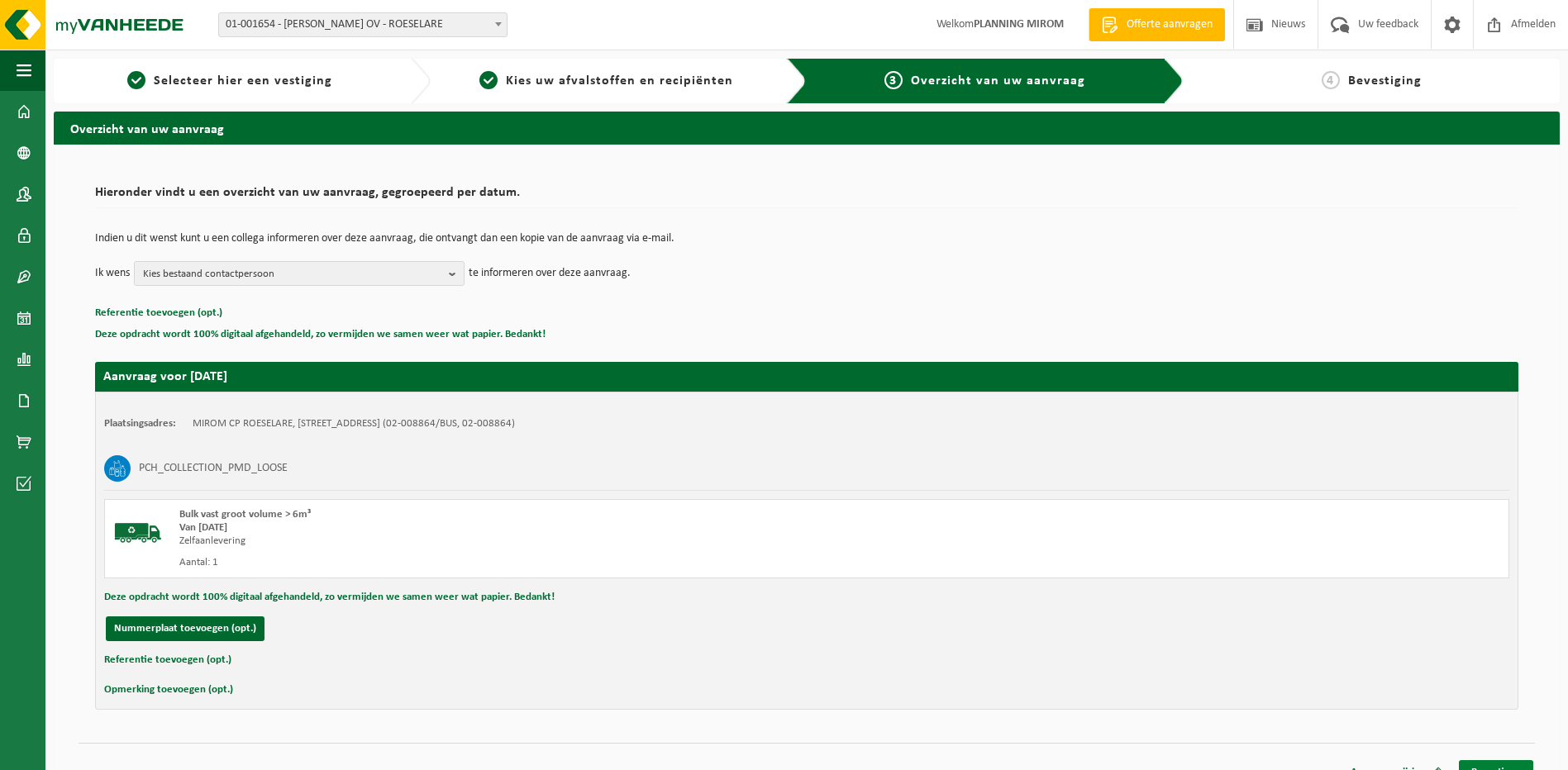
scroll to position [24, 0]
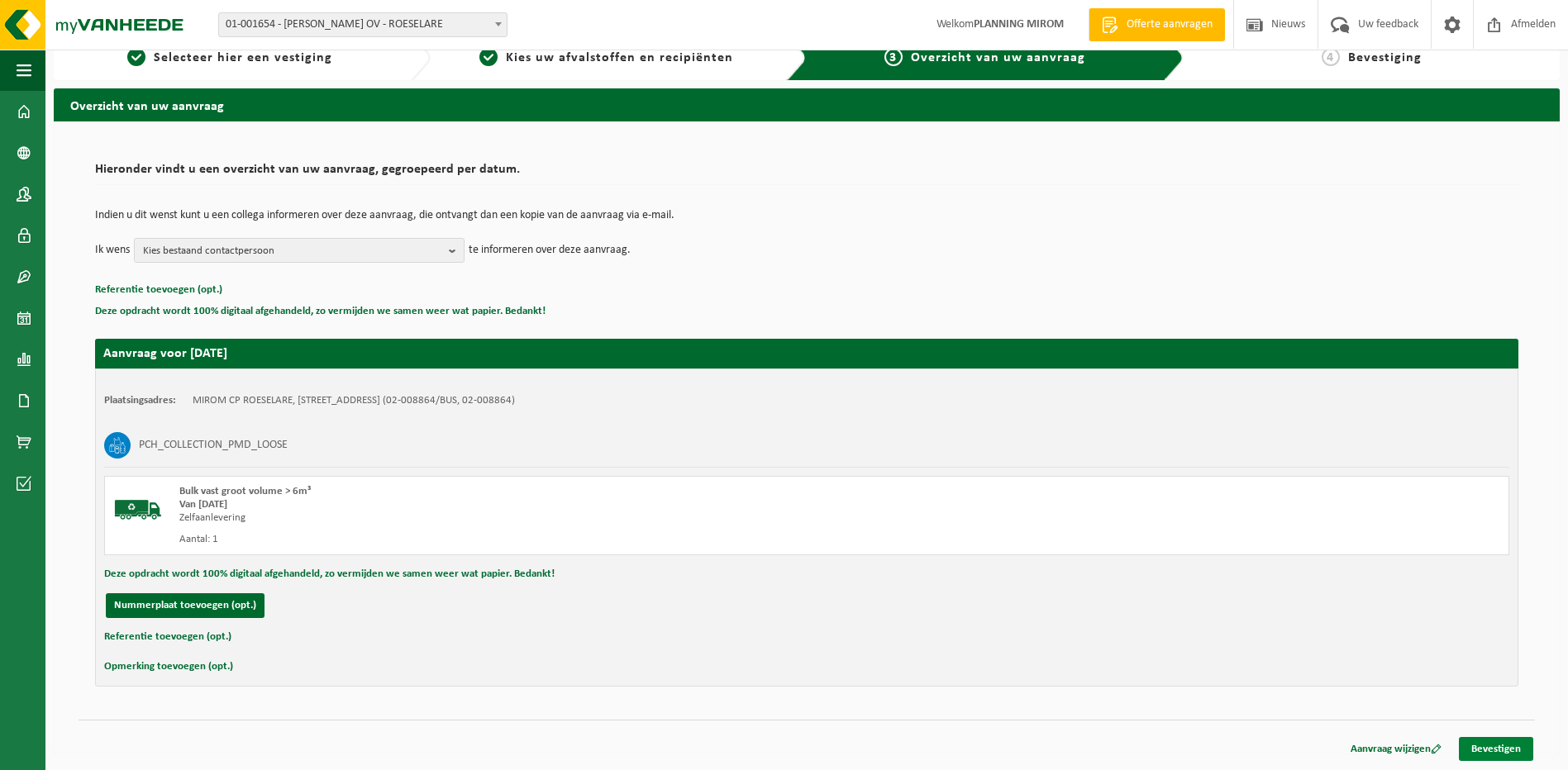
click at [1479, 738] on link "Bevestigen" at bounding box center [1496, 748] width 75 height 24
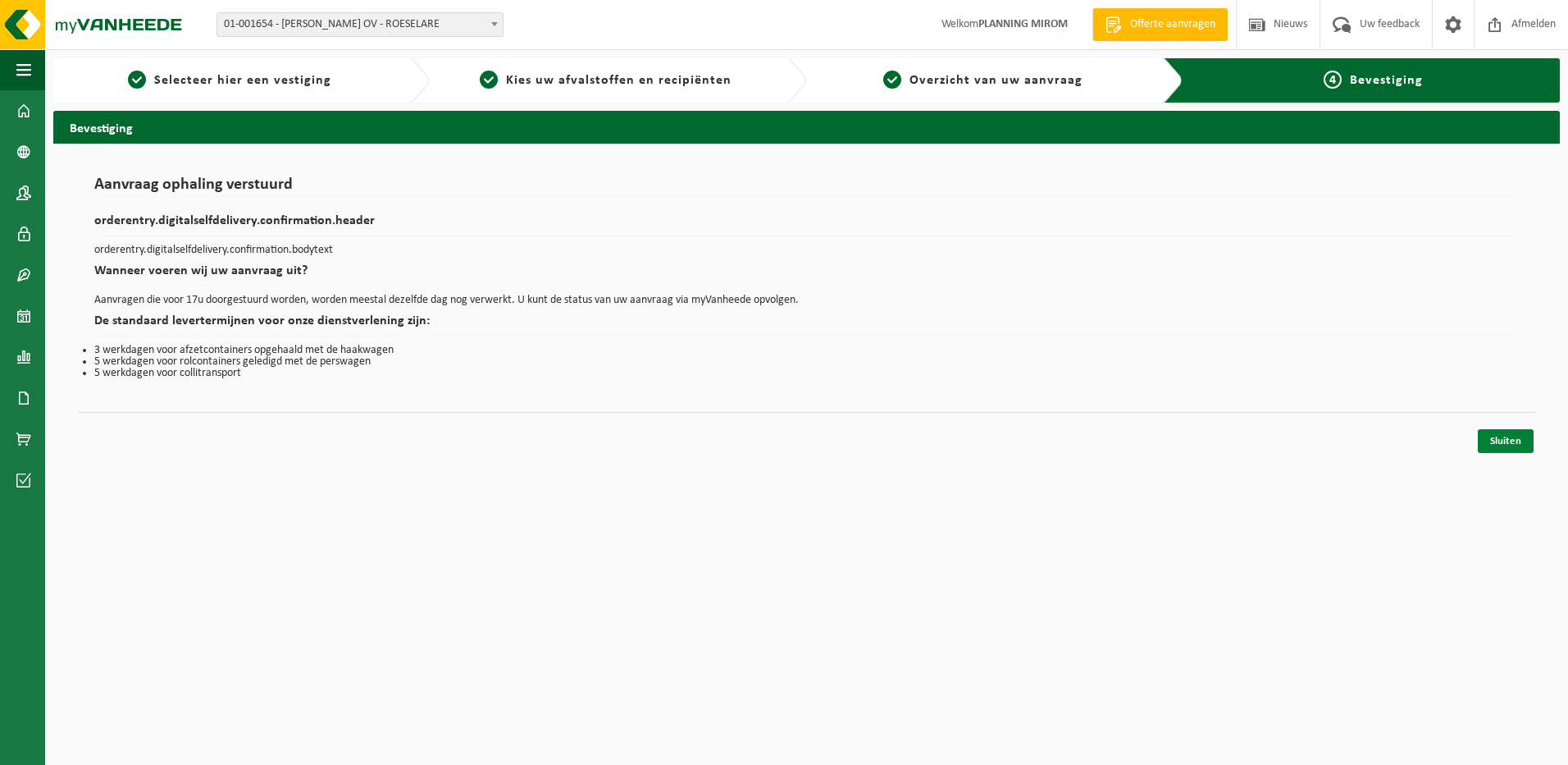
click at [1506, 429] on div "Sluiten" at bounding box center [806, 421] width 1458 height 18
drag, startPoint x: 1506, startPoint y: 429, endPoint x: 1504, endPoint y: 438, distance: 9.2
click at [1504, 438] on link "Sluiten" at bounding box center [1506, 440] width 56 height 23
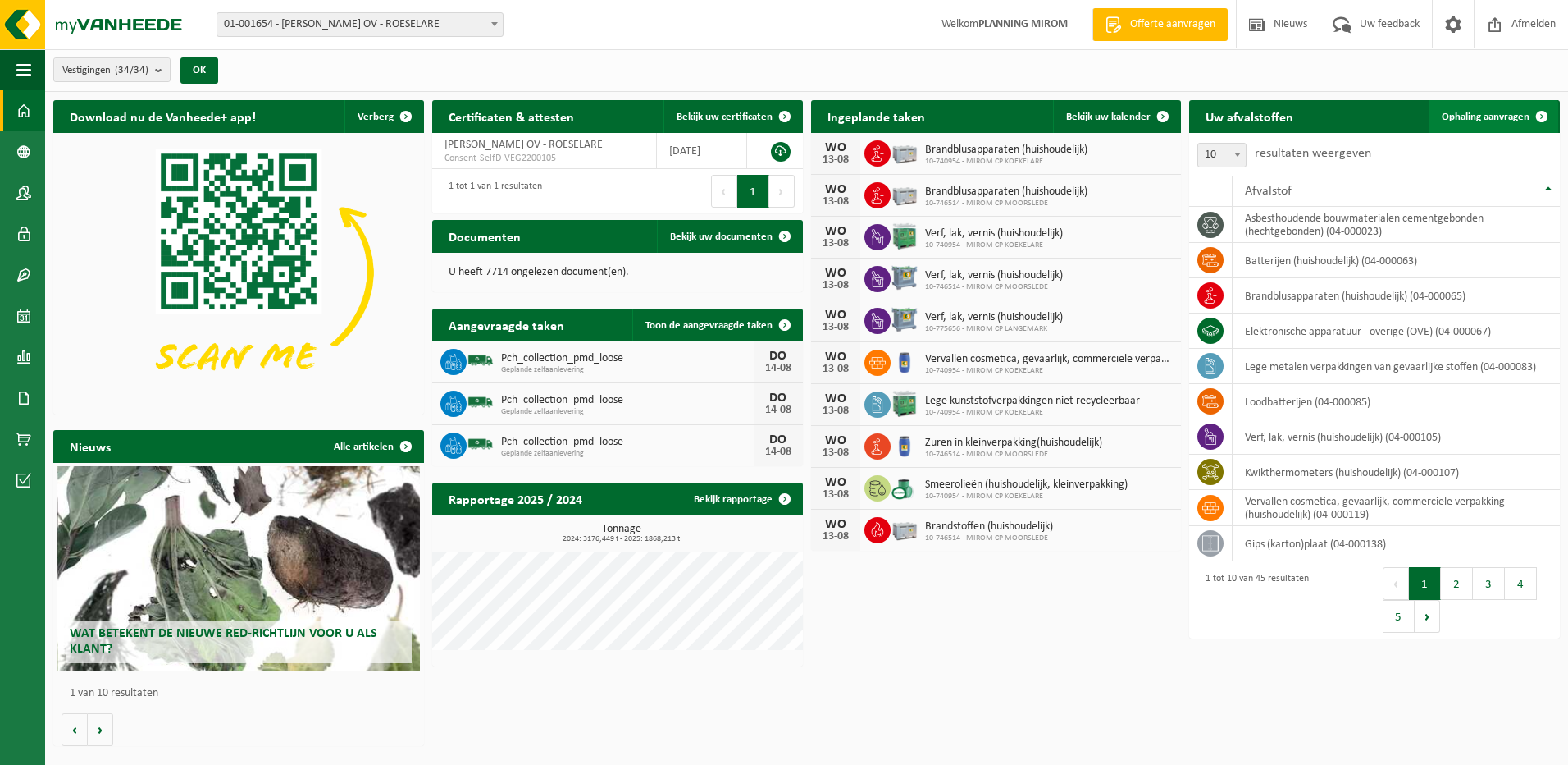
click at [1474, 118] on span "Ophaling aanvragen" at bounding box center [1486, 117] width 88 height 11
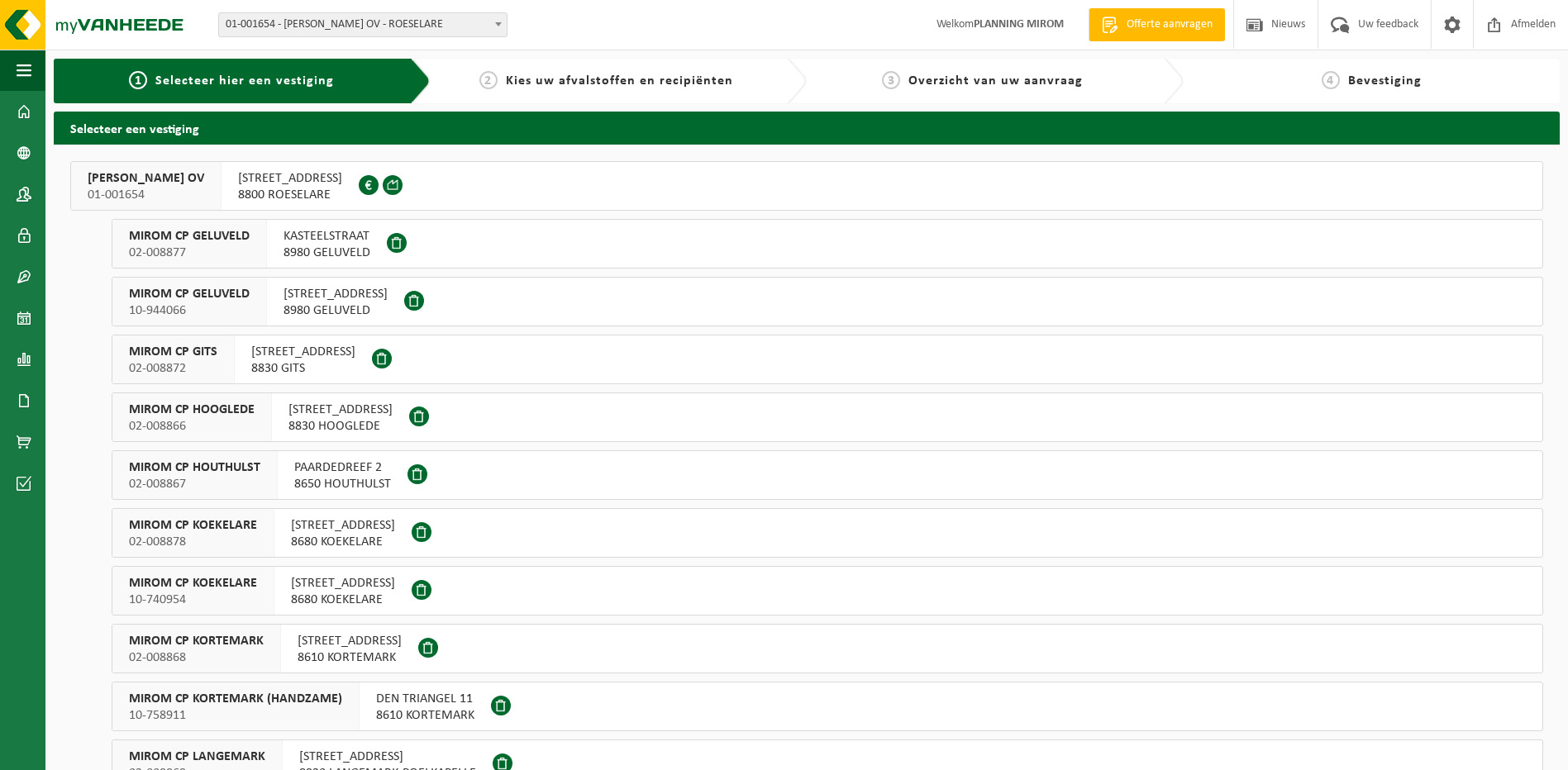
click at [309, 407] on span "HOGESTRAAT 154" at bounding box center [340, 409] width 104 height 17
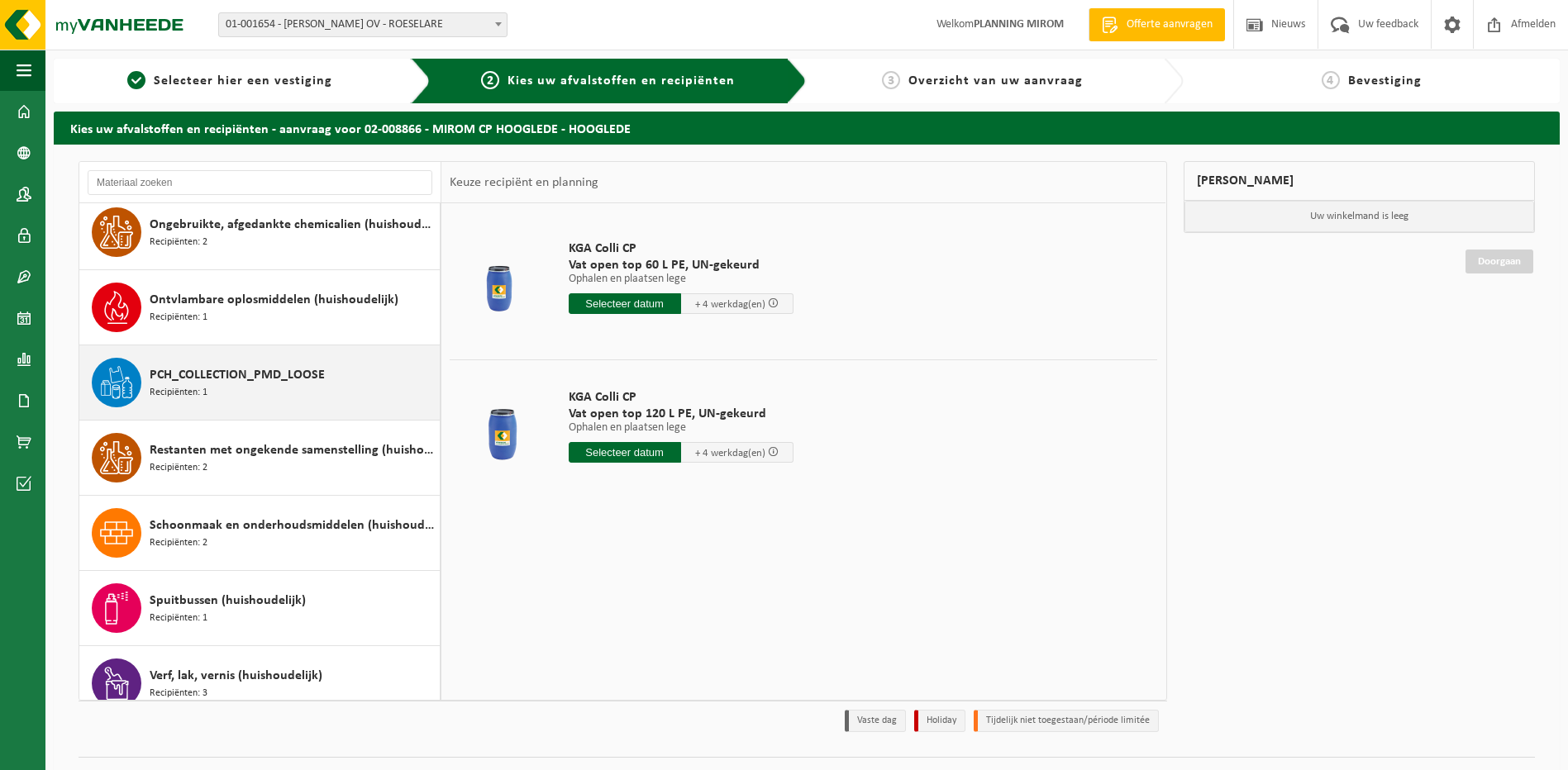
click at [305, 395] on div "PCH_COLLECTION_PMD_LOOSE Recipiënten: 1" at bounding box center [291, 383] width 286 height 50
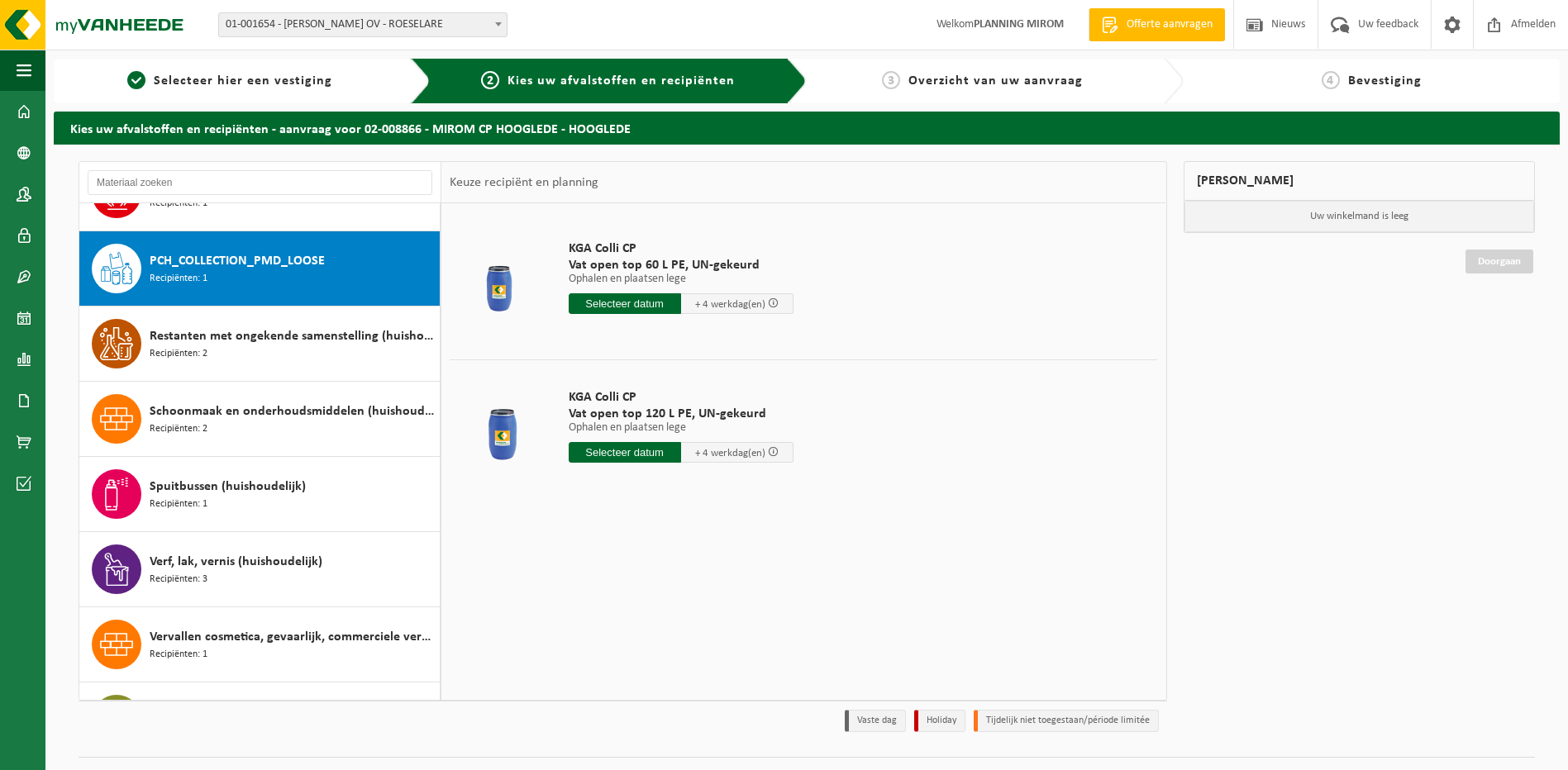
scroll to position [1278, 0]
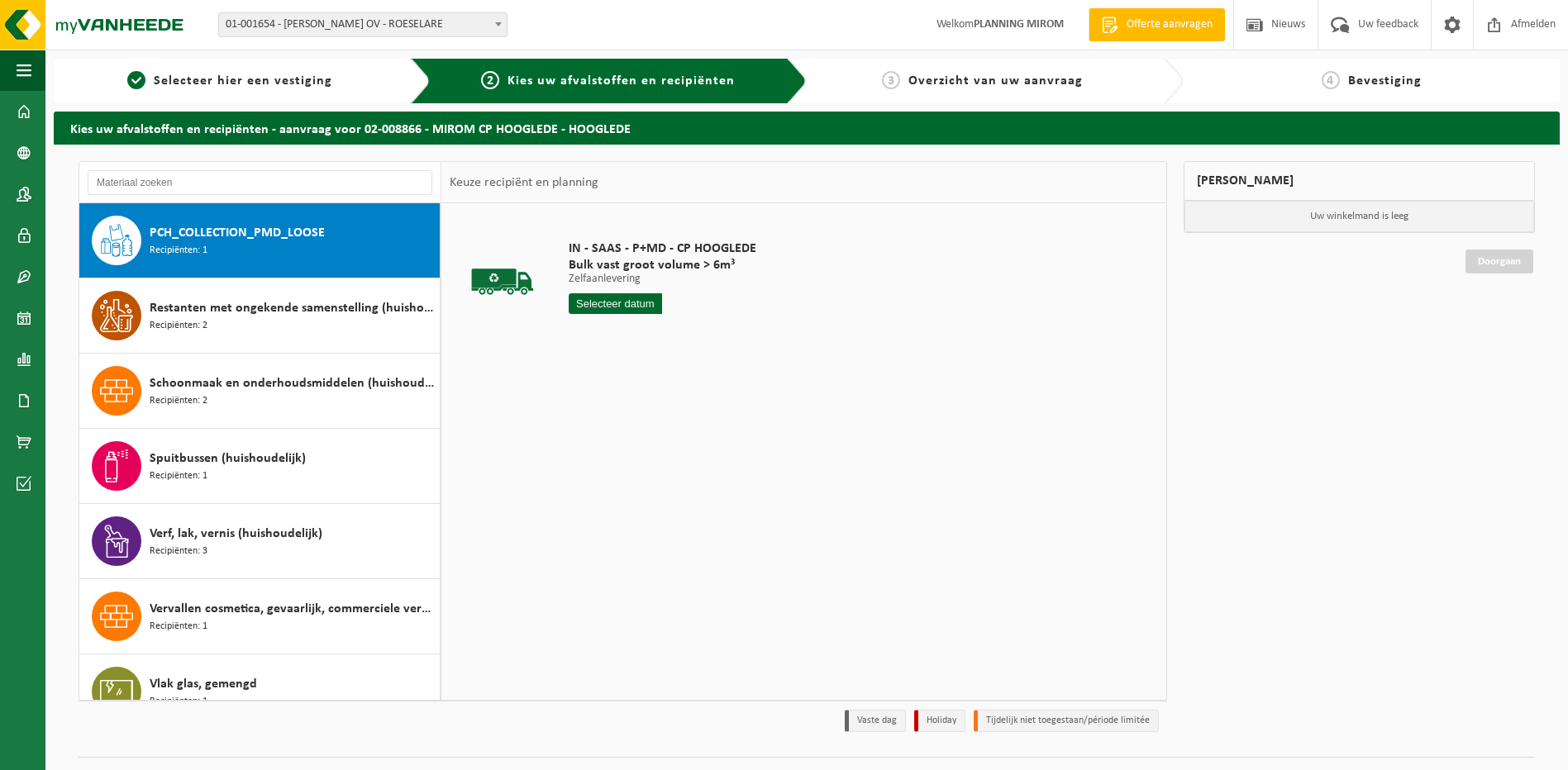
click at [631, 307] on input "text" at bounding box center [615, 303] width 94 height 21
click at [666, 456] on div "14" at bounding box center [670, 450] width 28 height 26
type input "Van [DATE]"
click at [621, 374] on button "In winkelmand" at bounding box center [615, 366] width 91 height 26
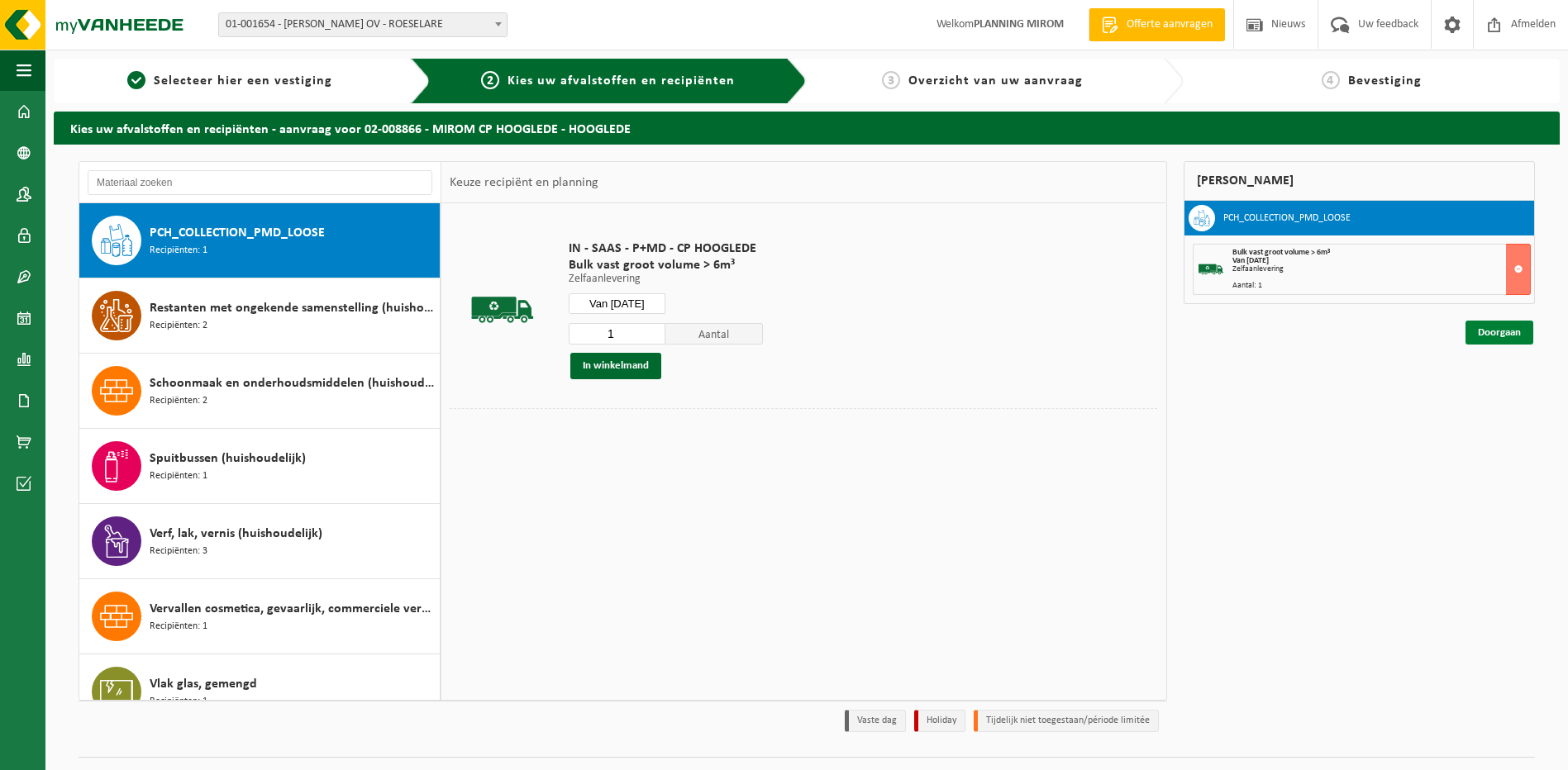
click at [1505, 322] on link "Doorgaan" at bounding box center [1498, 333] width 68 height 24
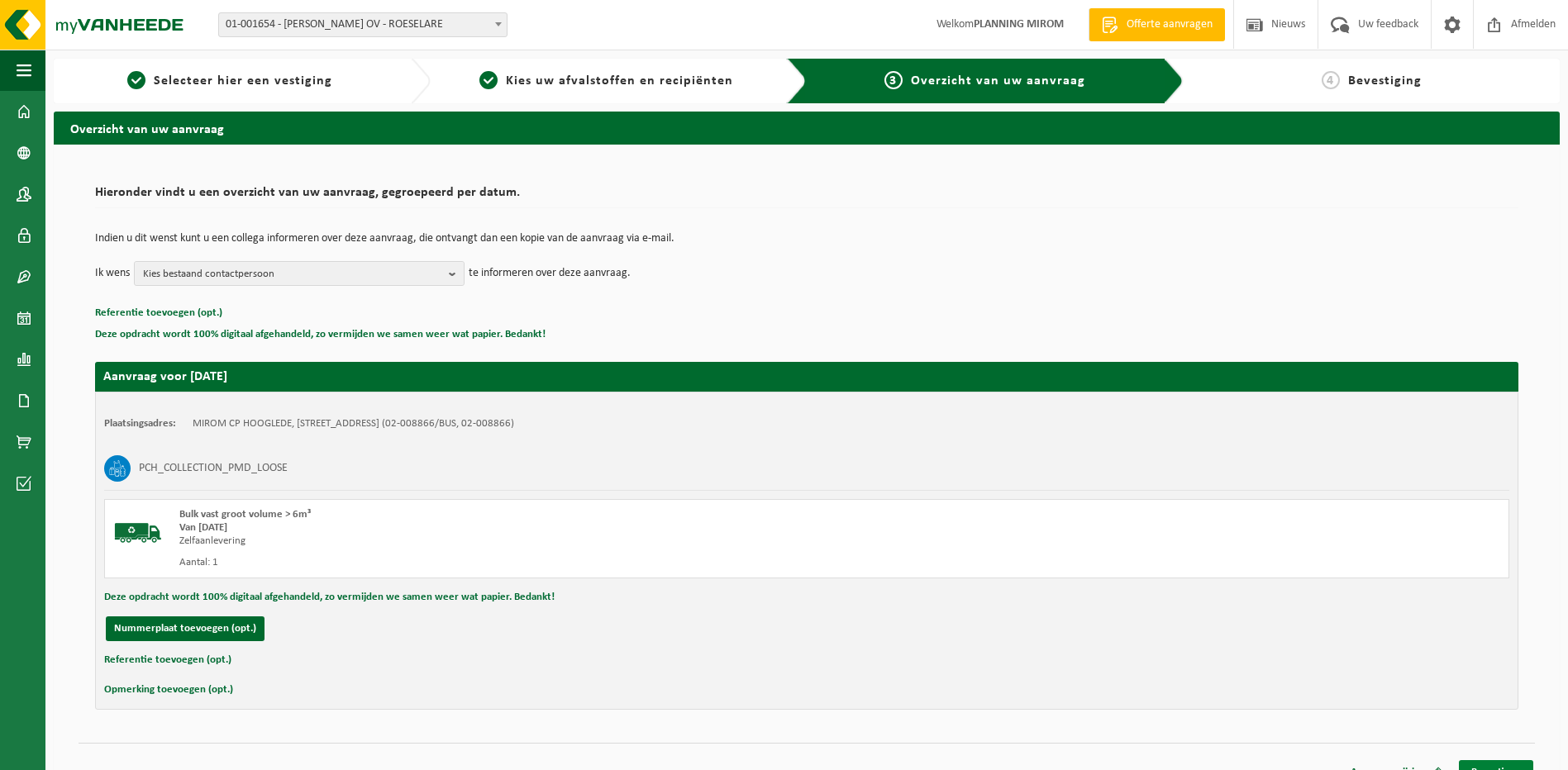
click at [1514, 765] on link "Bevestigen" at bounding box center [1496, 772] width 75 height 24
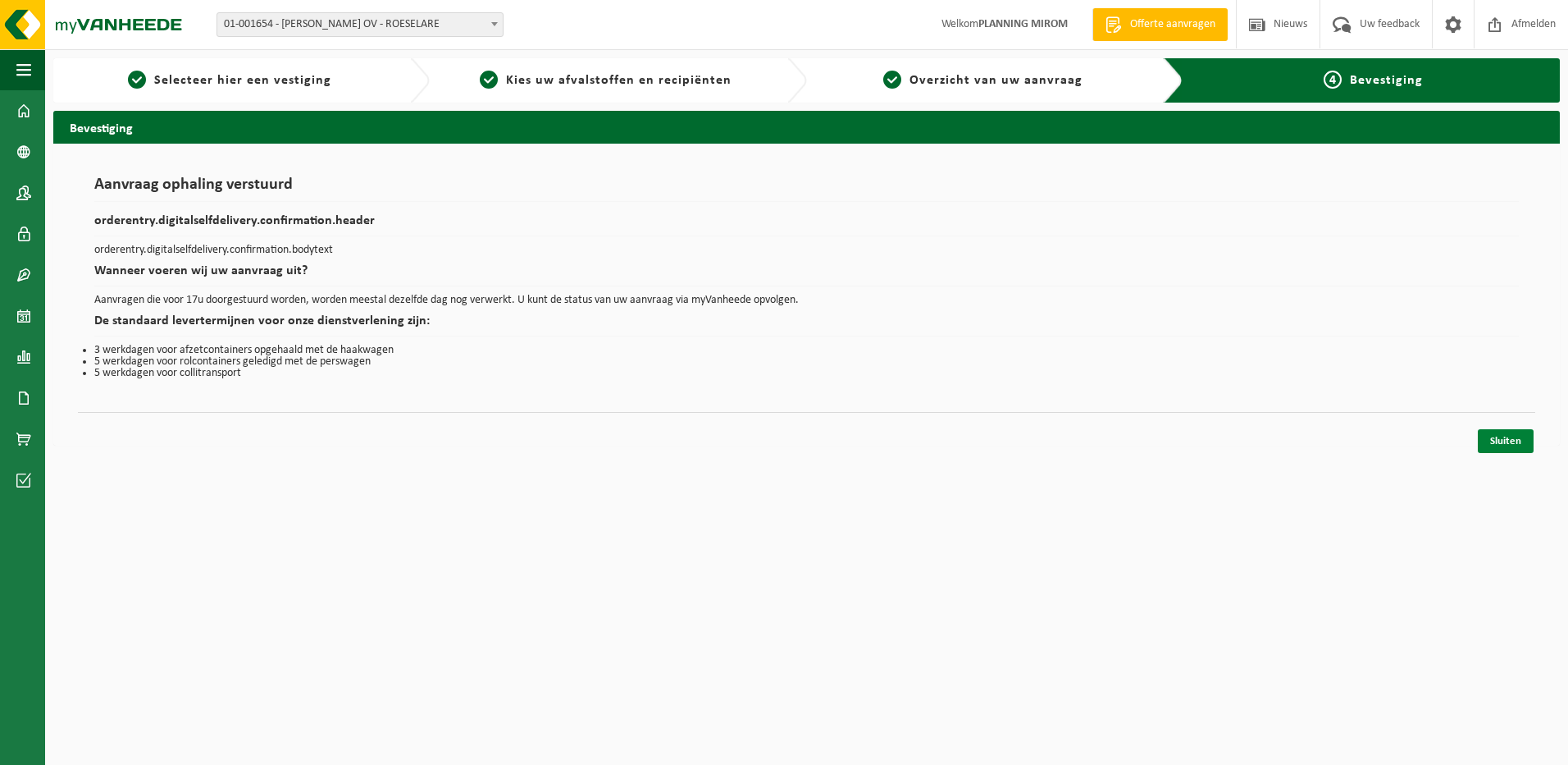
click at [1514, 446] on link "Sluiten" at bounding box center [1506, 440] width 56 height 23
